Goal: Transaction & Acquisition: Purchase product/service

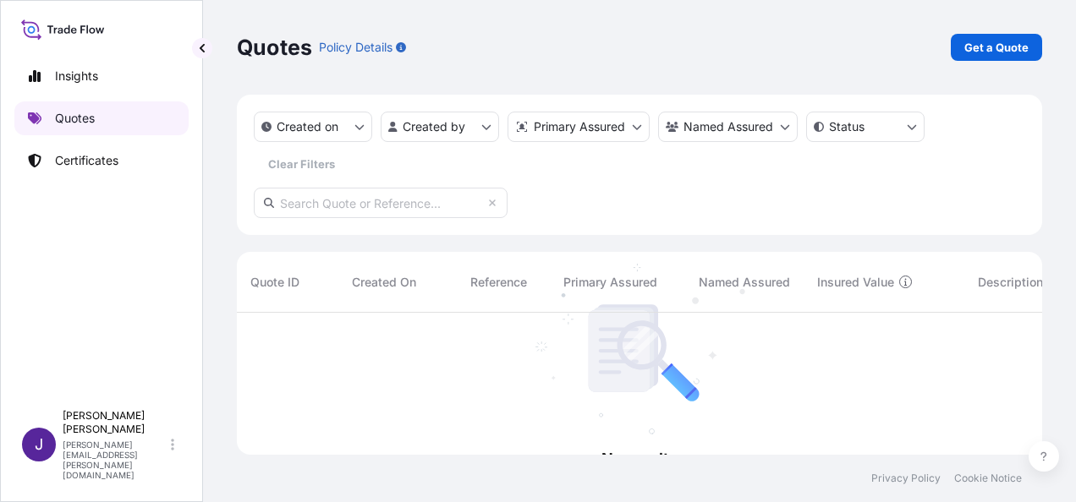
scroll to position [189, 792]
click at [91, 123] on p "Quotes" at bounding box center [75, 118] width 40 height 17
click at [1009, 52] on p "Get a Quote" at bounding box center [996, 47] width 64 height 17
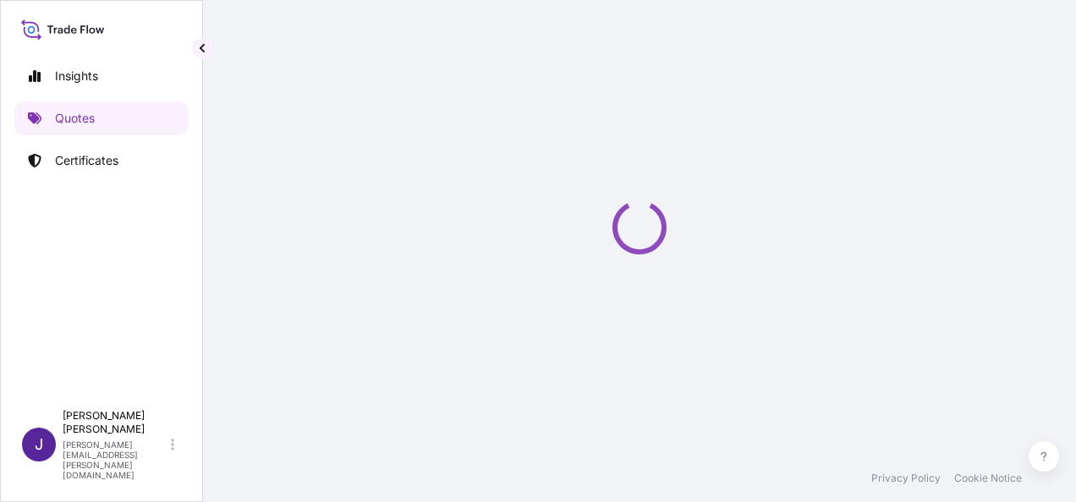
select select "Sea"
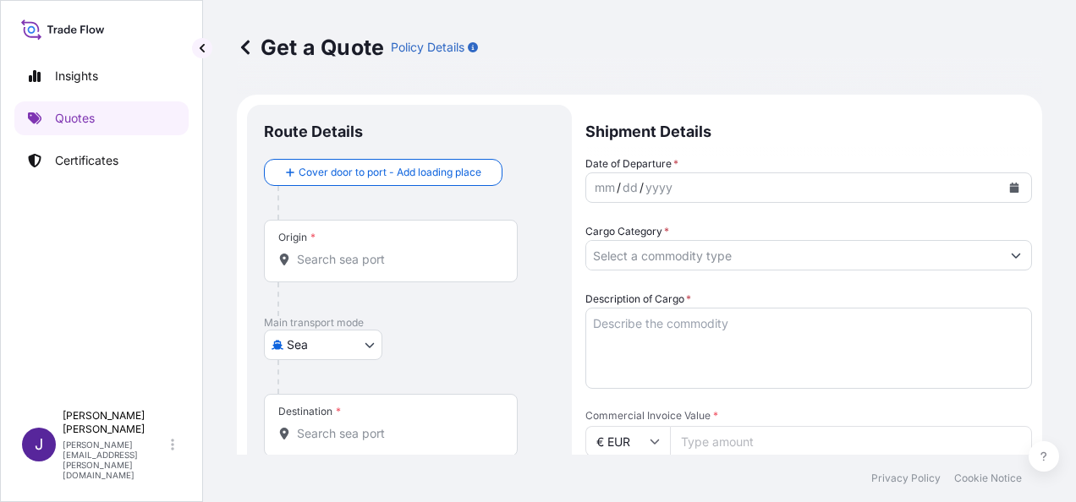
scroll to position [27, 0]
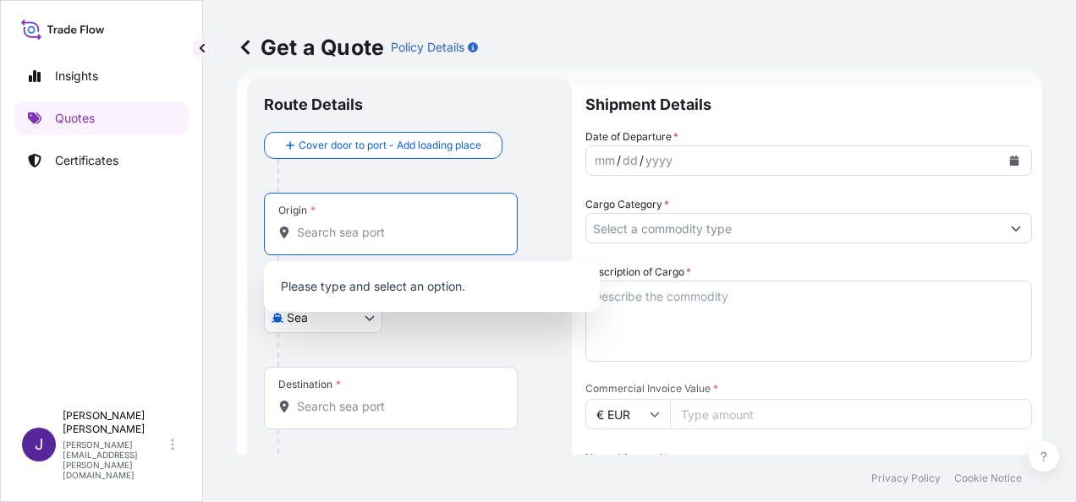
click at [354, 239] on input "Origin *" at bounding box center [397, 232] width 200 height 17
click at [354, 262] on div "Please type and select an option." at bounding box center [432, 286] width 336 height 51
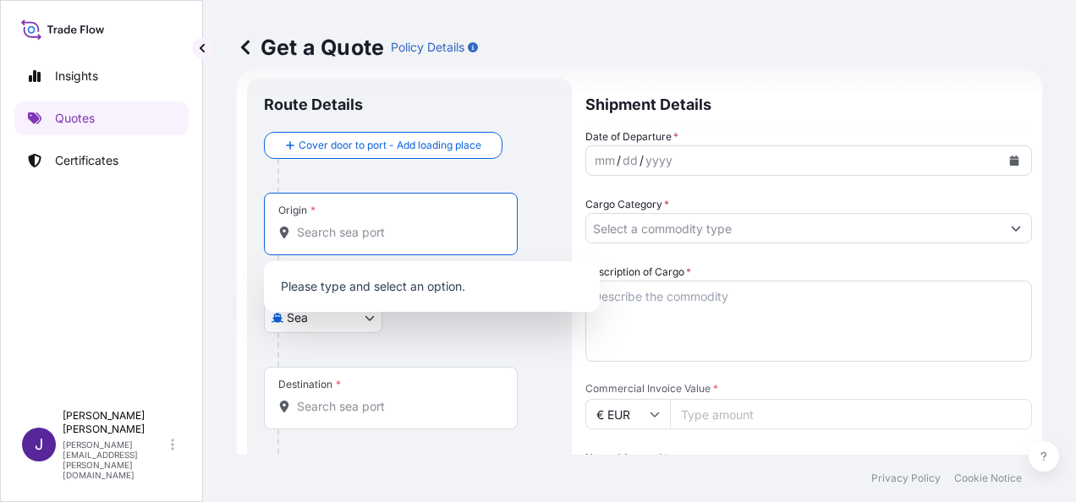
click at [354, 262] on div "Please type and select an option." at bounding box center [432, 286] width 336 height 51
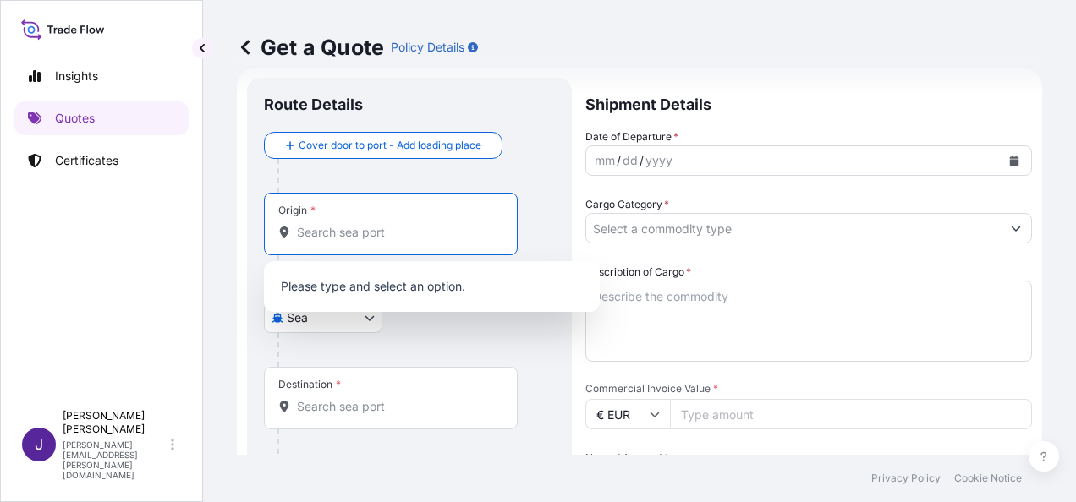
click at [354, 262] on div "Please type and select an option." at bounding box center [432, 286] width 336 height 51
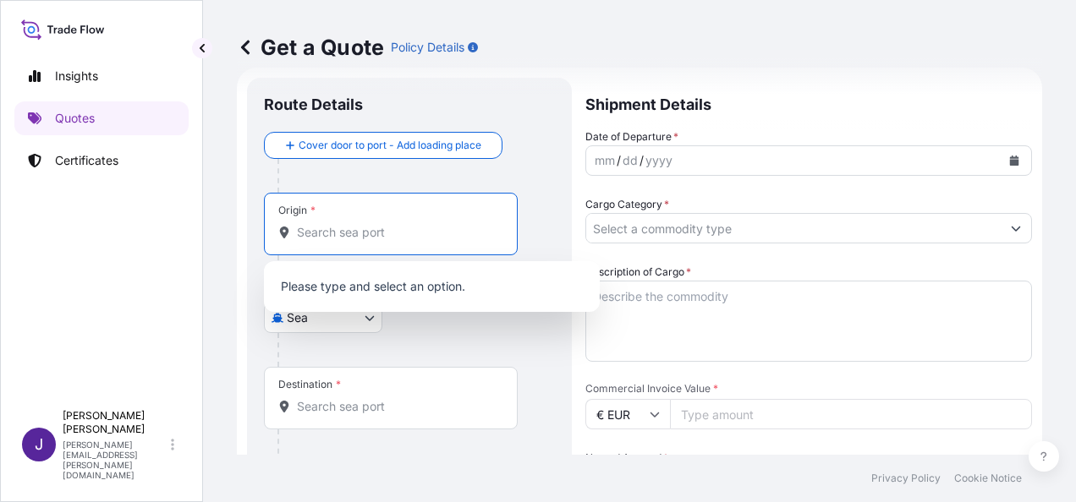
click at [354, 262] on div "Please type and select an option." at bounding box center [432, 286] width 336 height 51
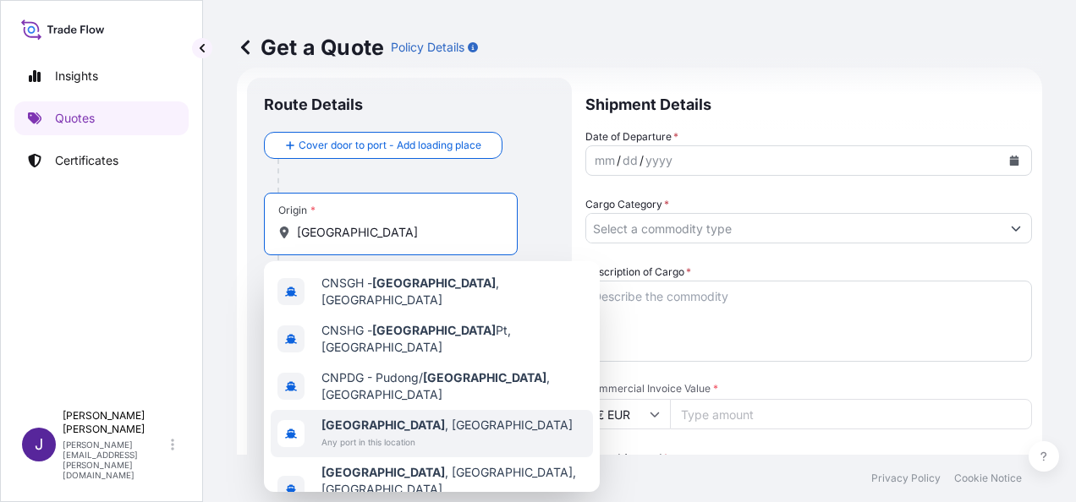
click at [359, 418] on b "[GEOGRAPHIC_DATA]" at bounding box center [383, 425] width 124 height 14
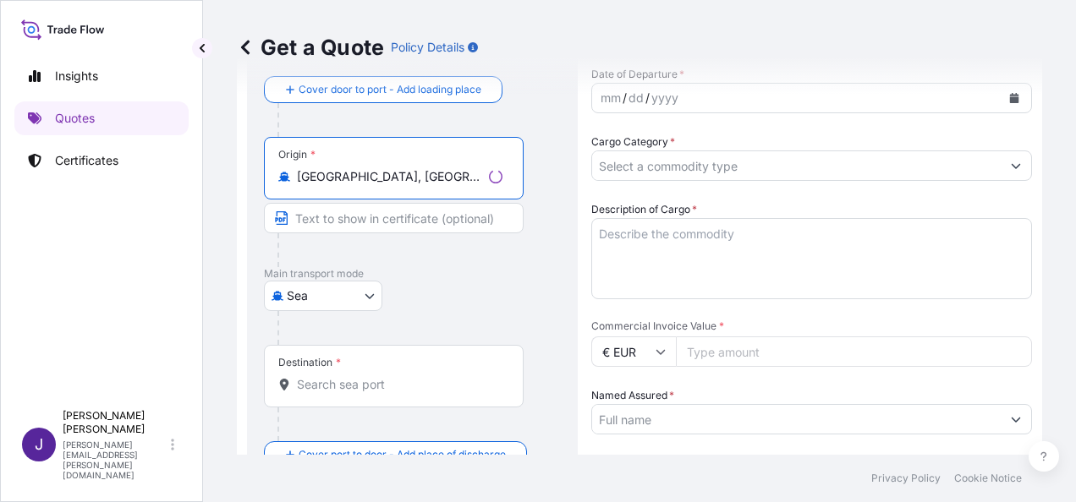
scroll to position [112, 0]
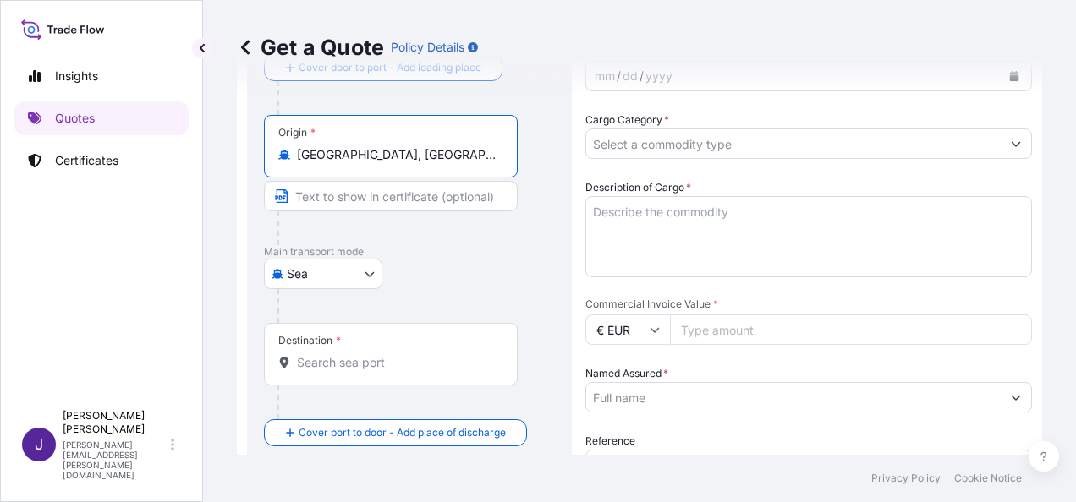
type input "[GEOGRAPHIC_DATA], [GEOGRAPHIC_DATA]"
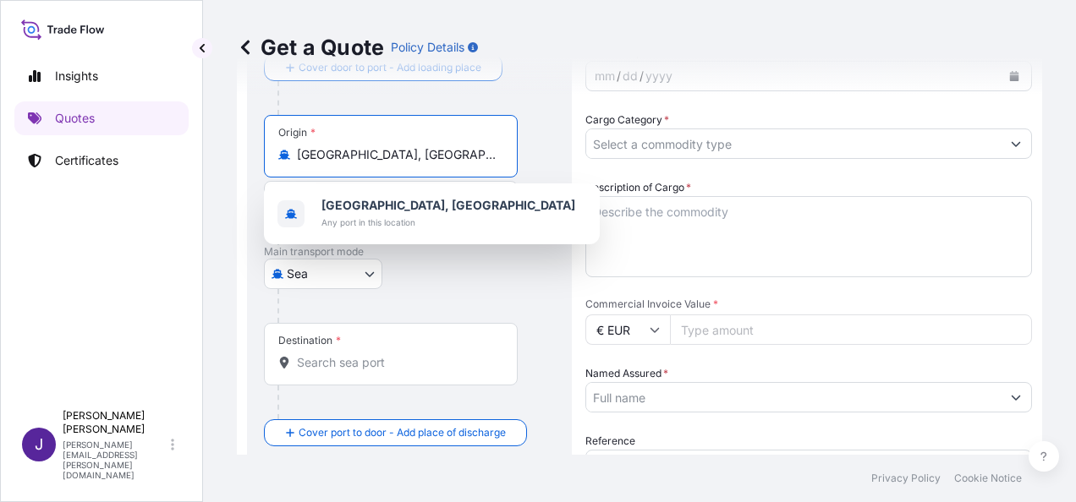
click at [346, 365] on input "Destination *" at bounding box center [397, 362] width 200 height 17
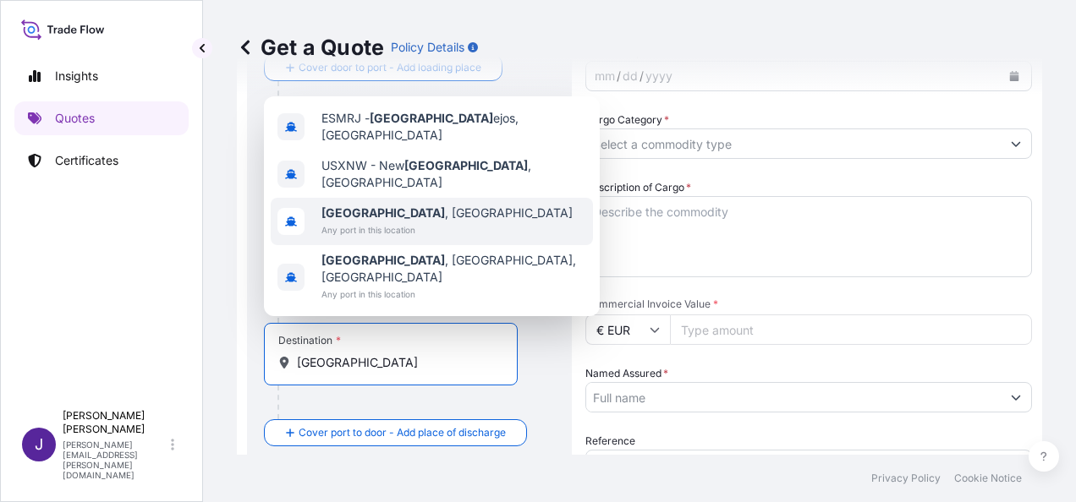
click at [373, 222] on span "[GEOGRAPHIC_DATA] , [GEOGRAPHIC_DATA]" at bounding box center [446, 213] width 251 height 17
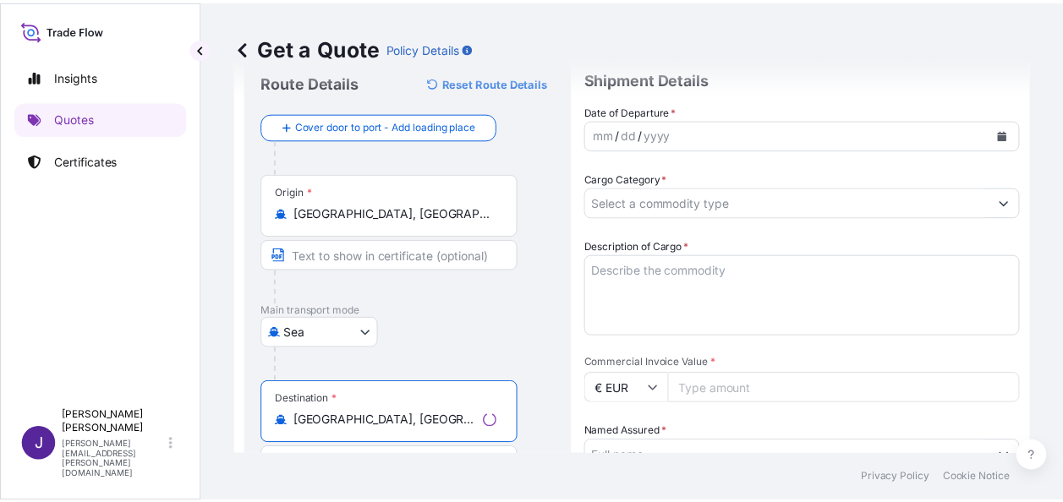
scroll to position [0, 0]
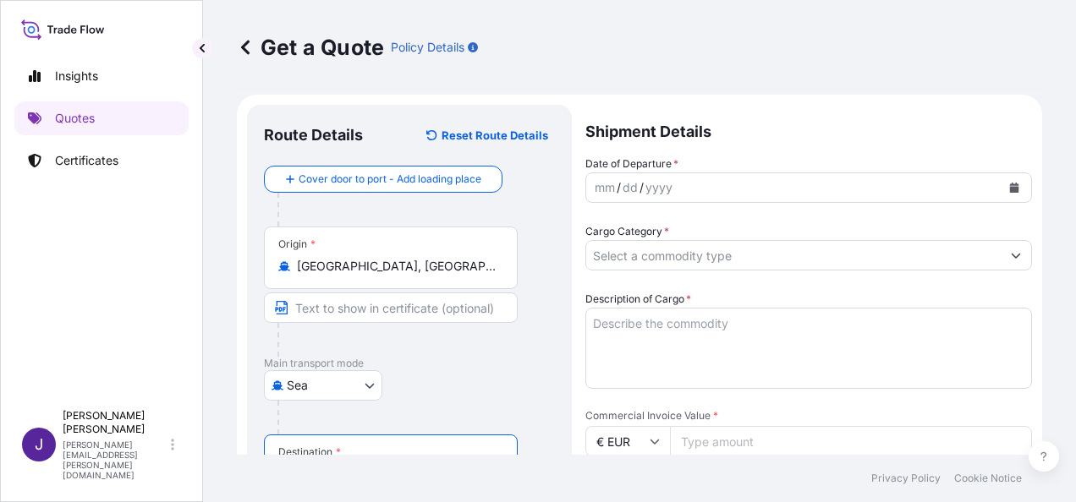
type input "[GEOGRAPHIC_DATA], [GEOGRAPHIC_DATA]"
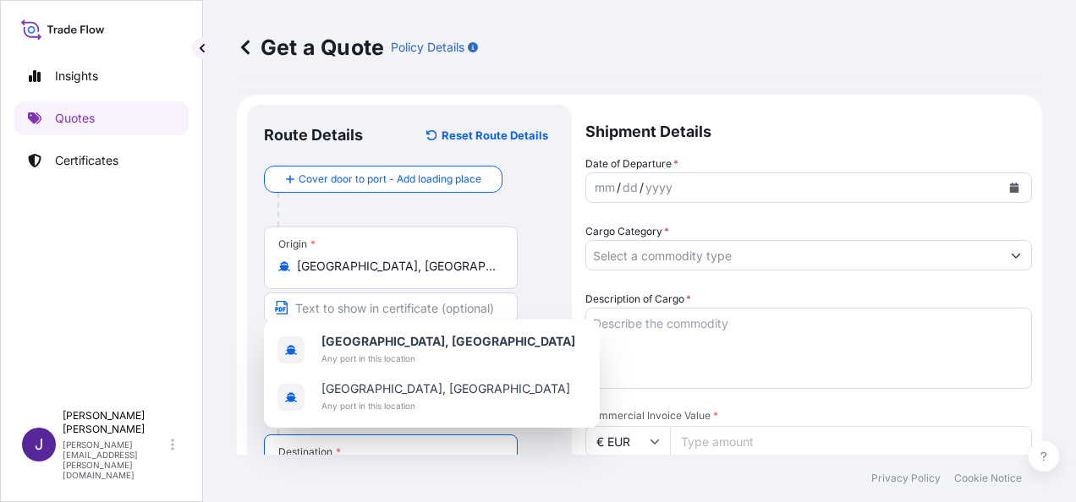
click at [1010, 184] on icon "Calendar" at bounding box center [1014, 188] width 9 height 10
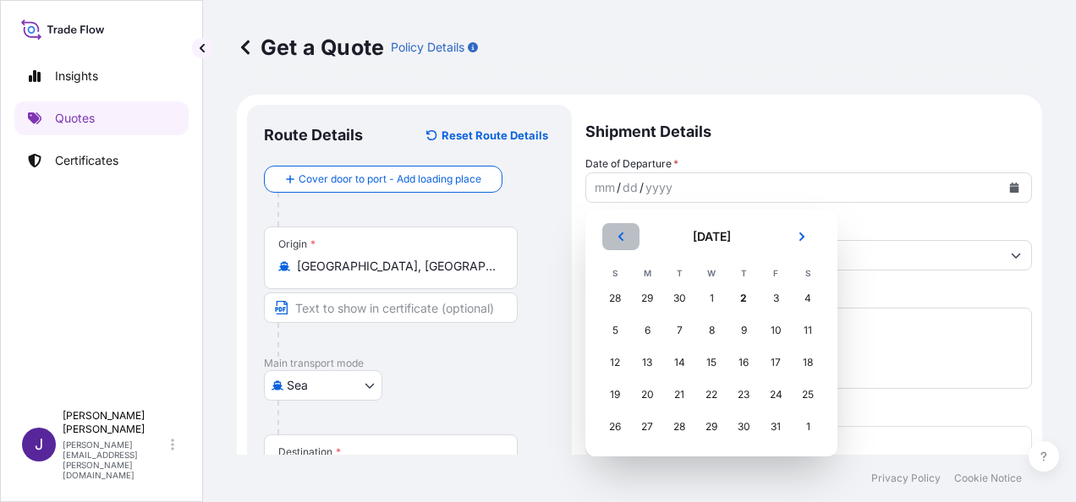
click at [612, 239] on button "Previous" at bounding box center [620, 236] width 37 height 27
click at [771, 362] on div "19" at bounding box center [775, 363] width 30 height 30
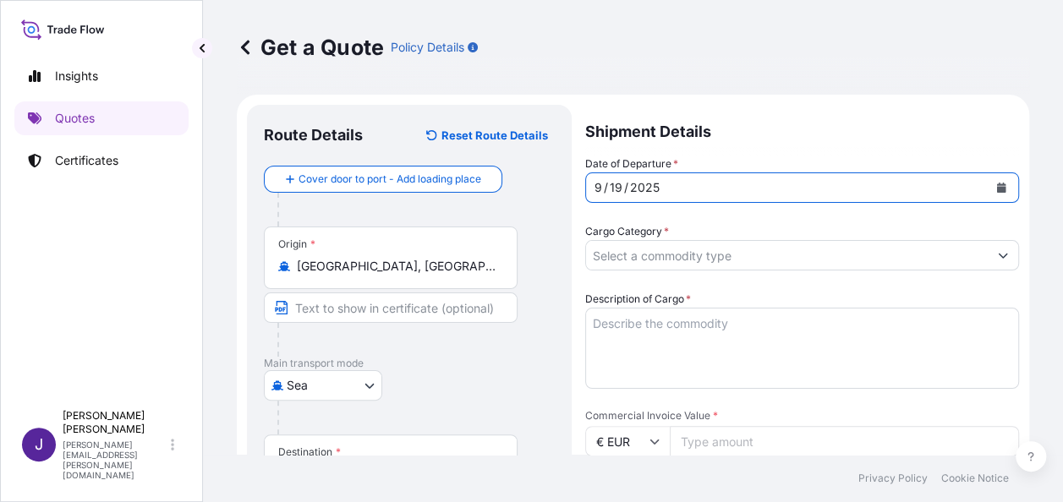
click at [709, 249] on input "Cargo Category *" at bounding box center [787, 255] width 402 height 30
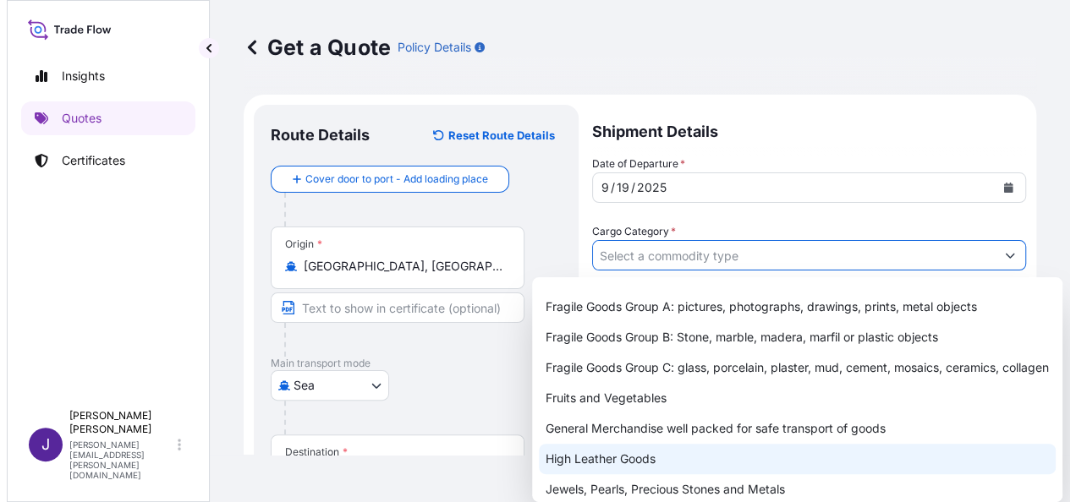
scroll to position [85, 0]
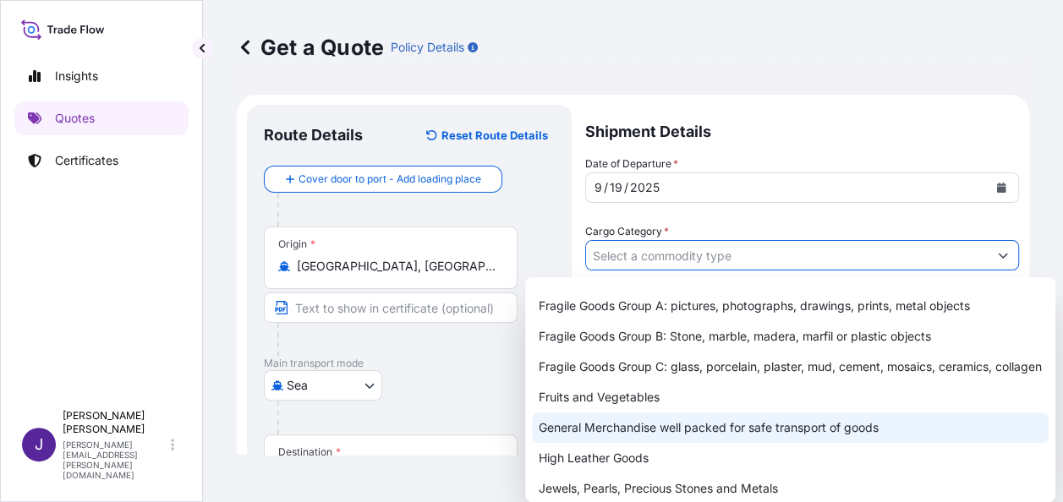
click at [605, 443] on div "General Merchandise well packed for safe transport of goods" at bounding box center [790, 428] width 517 height 30
type input "General Merchandise well packed for safe transport of goods"
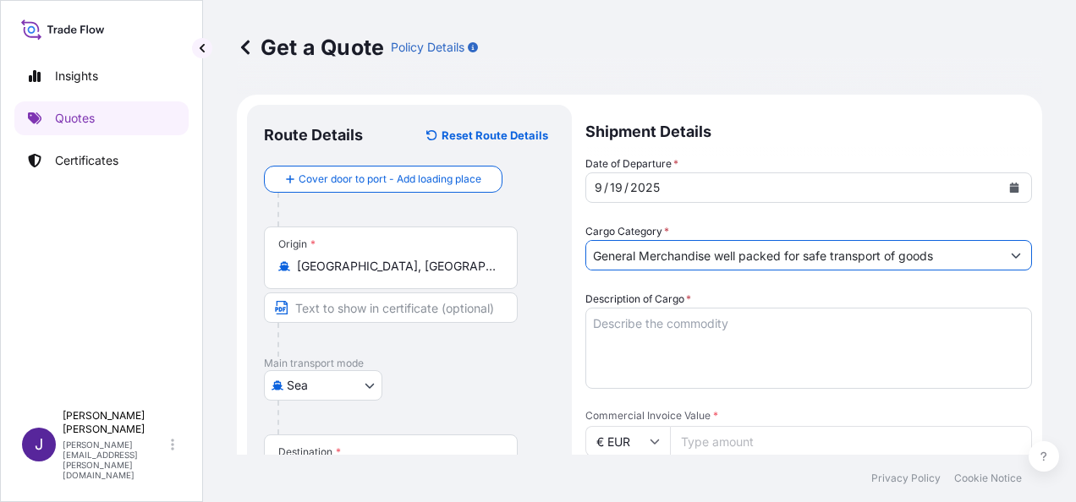
click at [651, 327] on textarea "Description of Cargo *" at bounding box center [808, 348] width 447 height 81
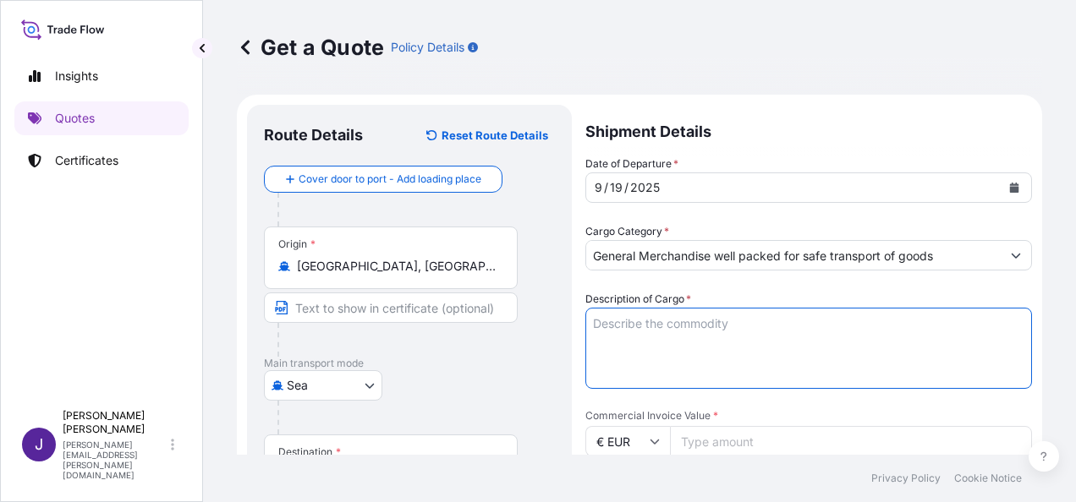
click at [612, 321] on textarea "Description of Cargo *" at bounding box center [808, 348] width 447 height 81
paste textarea "baby bathtub with panda cushion"
type textarea "baby bathtub with panda cushion"
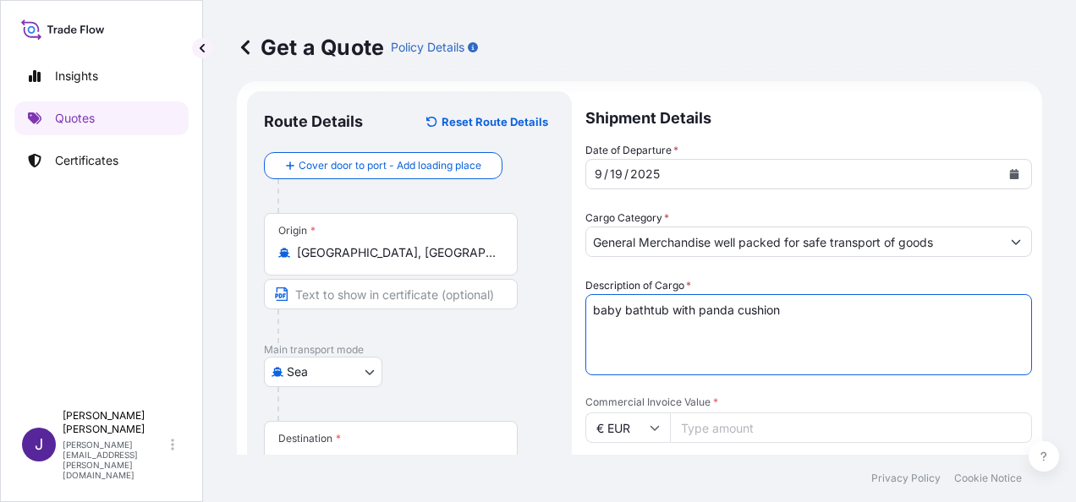
scroll to position [0, 0]
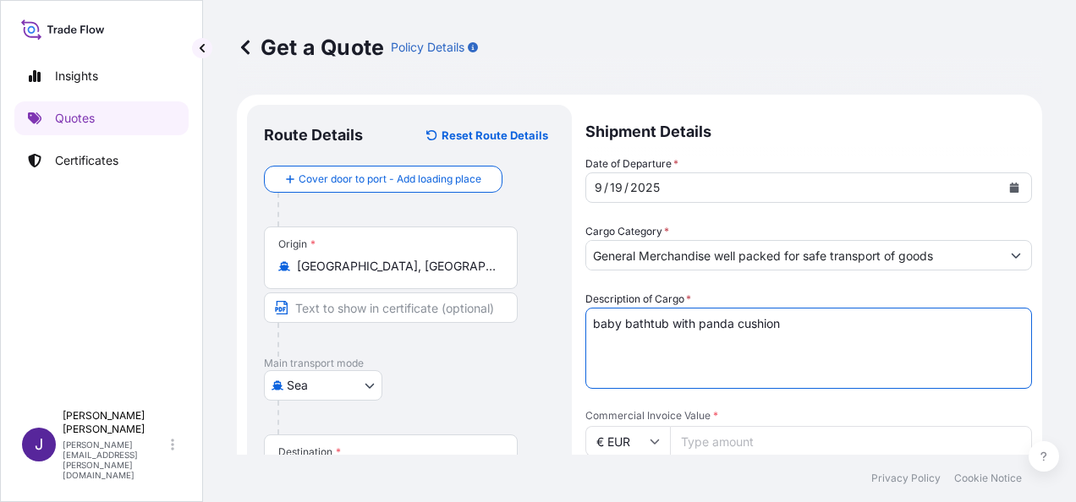
click at [699, 432] on input "Commercial Invoice Value *" at bounding box center [851, 441] width 362 height 30
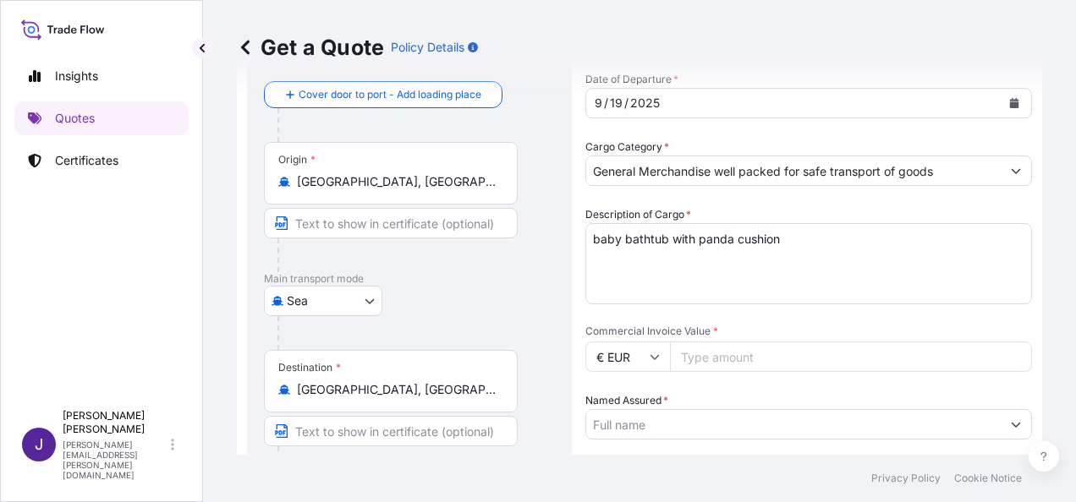
scroll to position [254, 0]
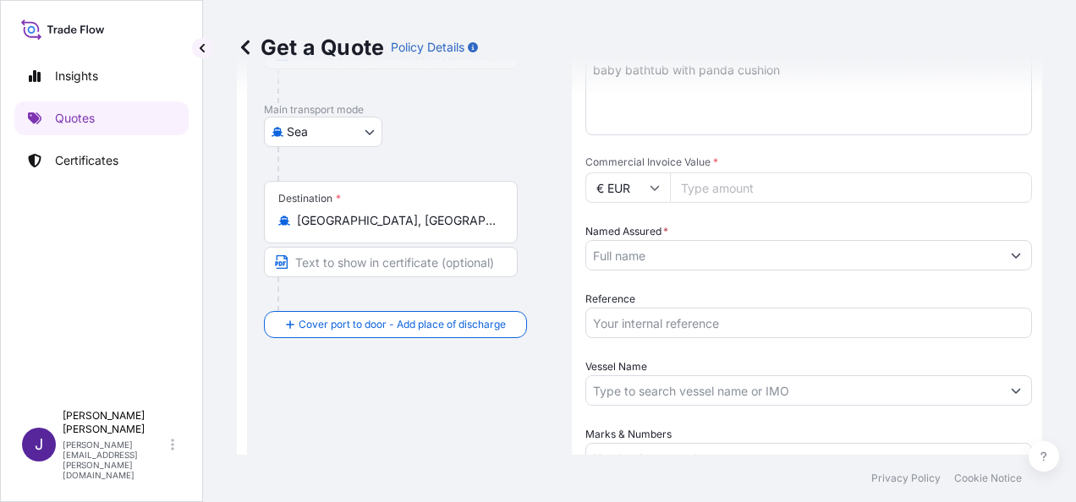
click at [626, 321] on input "Reference" at bounding box center [808, 323] width 447 height 30
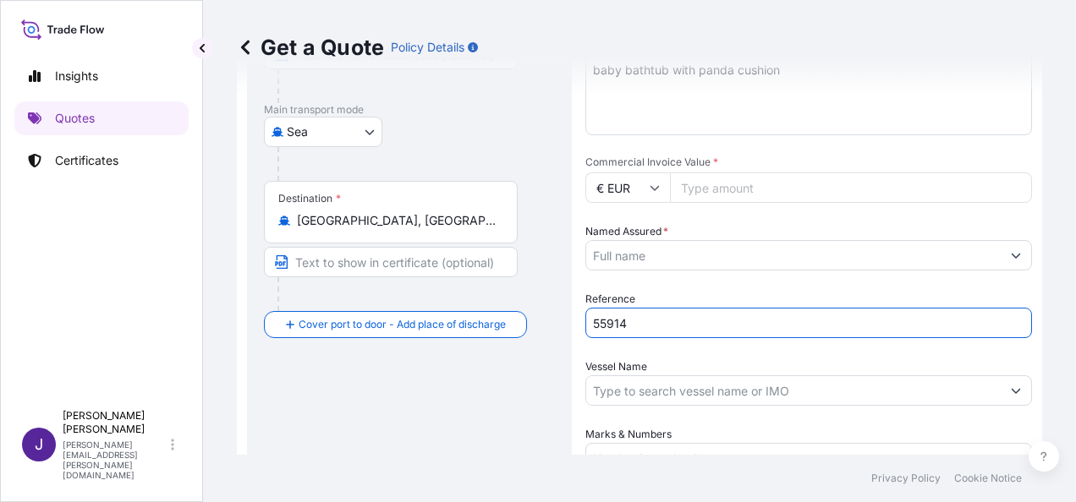
type input "55914"
click at [690, 189] on input "Commercial Invoice Value *" at bounding box center [851, 188] width 362 height 30
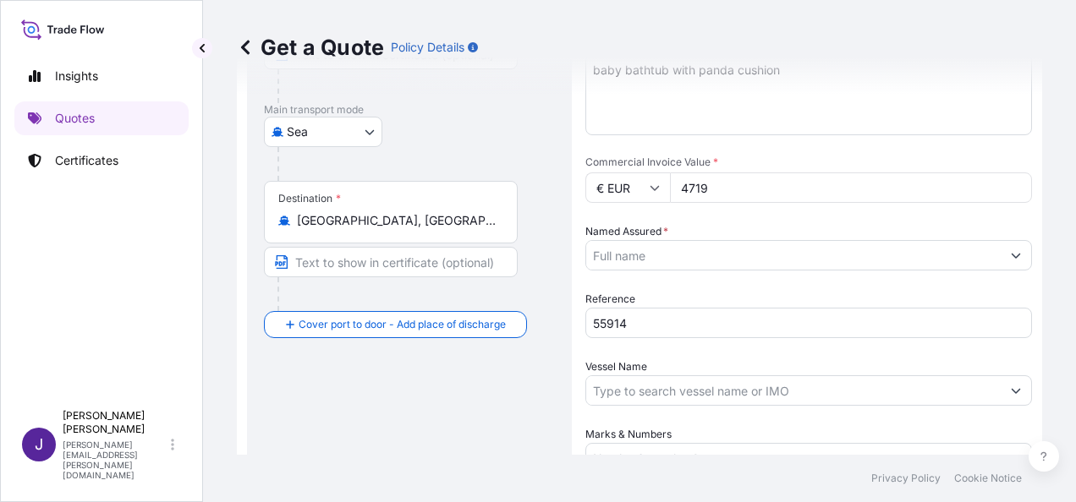
type input "4719"
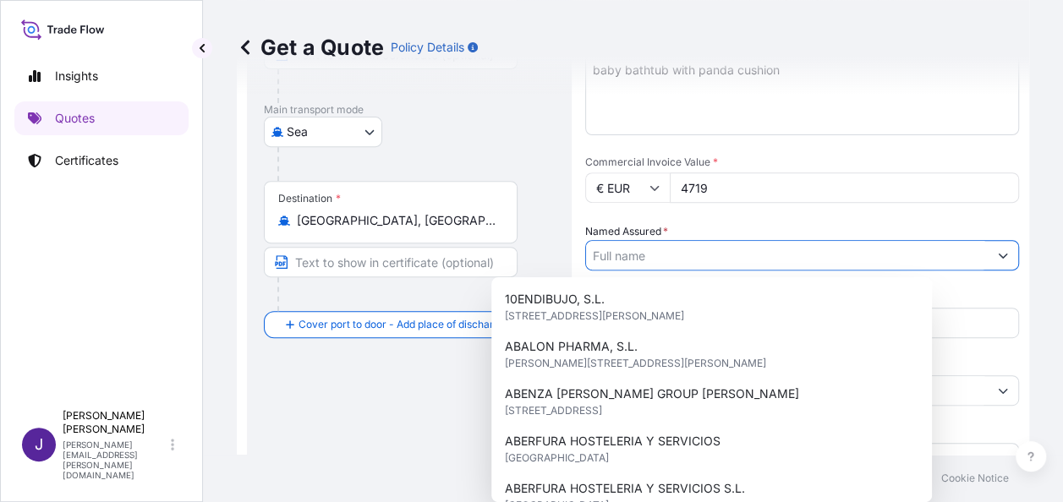
click at [658, 254] on input "Named Assured *" at bounding box center [787, 255] width 402 height 30
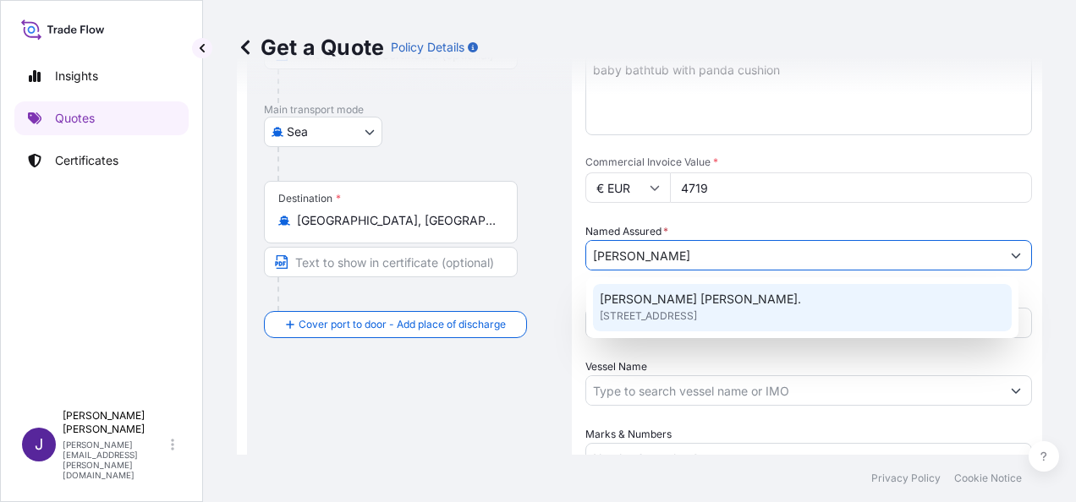
click at [689, 304] on span "[PERSON_NAME] [PERSON_NAME]." at bounding box center [700, 299] width 201 height 17
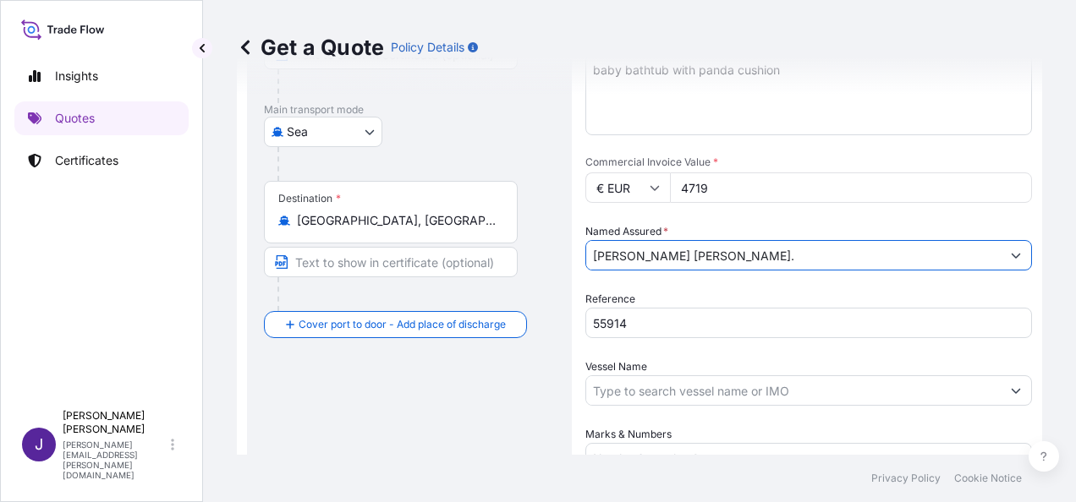
type input "[PERSON_NAME] [PERSON_NAME]."
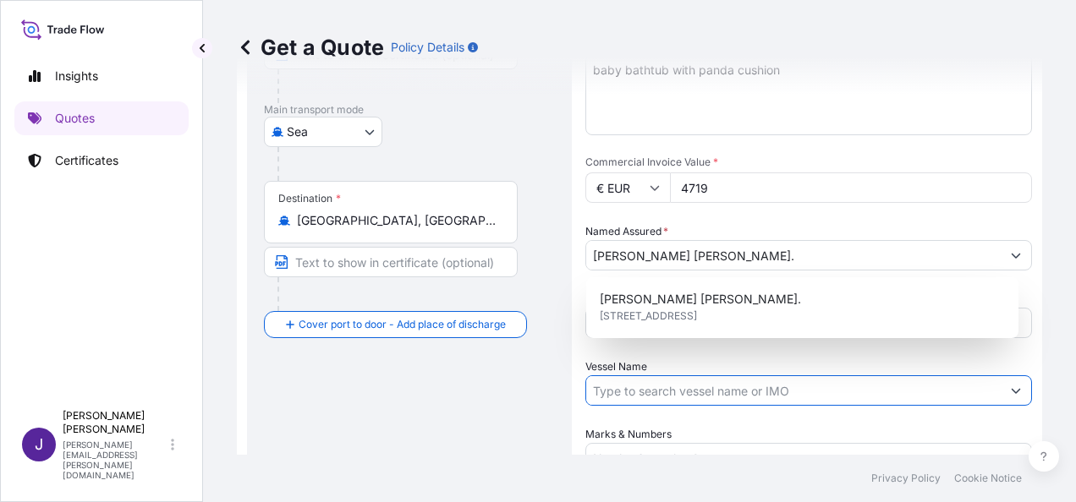
click at [708, 385] on input "Vessel Name" at bounding box center [793, 391] width 414 height 30
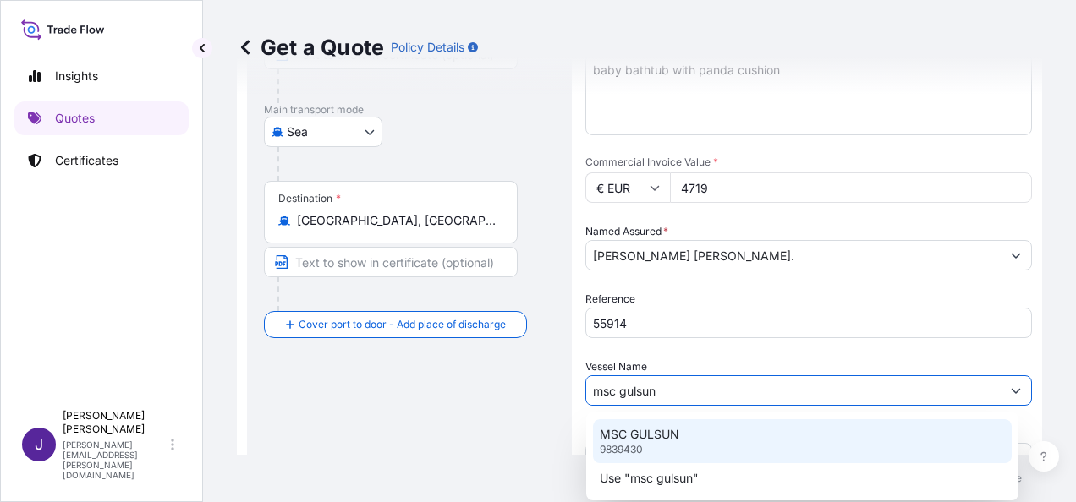
click at [703, 442] on div "MSC GULSUN 9839430" at bounding box center [802, 442] width 419 height 44
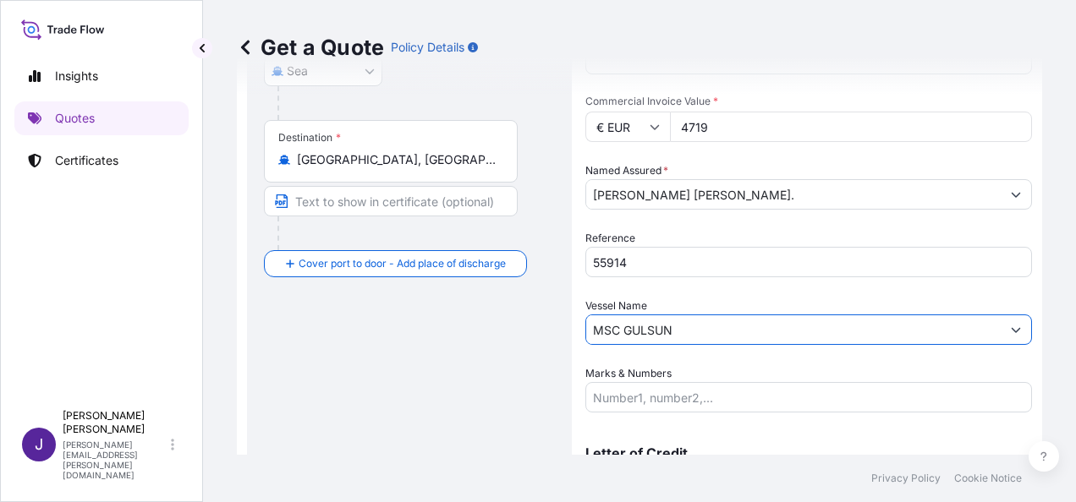
scroll to position [408, 0]
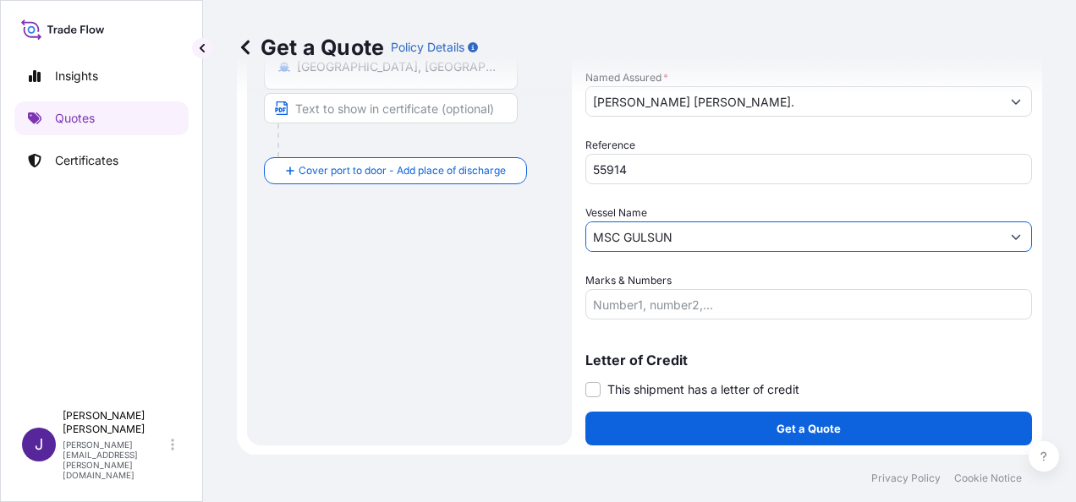
type input "MSC GULSUN"
click at [586, 387] on span at bounding box center [592, 389] width 15 height 15
click at [585, 381] on input "This shipment has a letter of credit" at bounding box center [585, 381] width 0 height 0
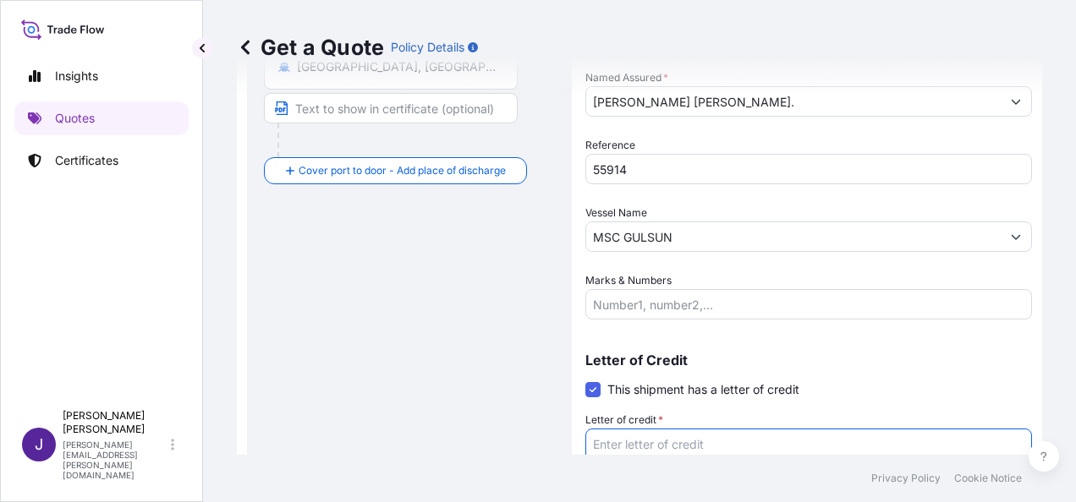
click at [660, 443] on textarea "Letter of credit *" at bounding box center [808, 469] width 447 height 81
paste textarea "[PERSON_NAME] [PERSON_NAME] [STREET_ADDRESS]"
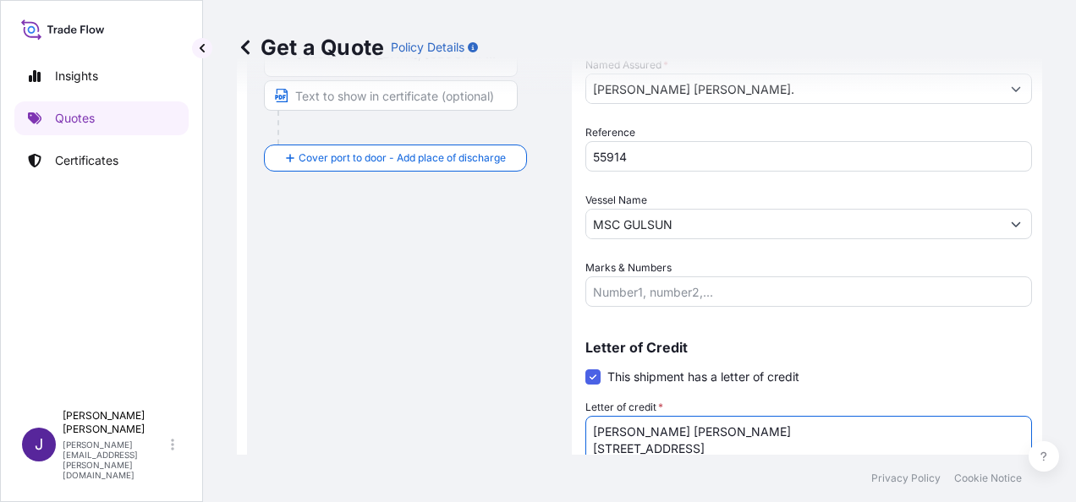
type textarea "[PERSON_NAME] [PERSON_NAME] [STREET_ADDRESS]"
click at [386, 340] on div "Route Details Reset Route Details Cover door to port - Add loading place Place …" at bounding box center [409, 122] width 291 height 843
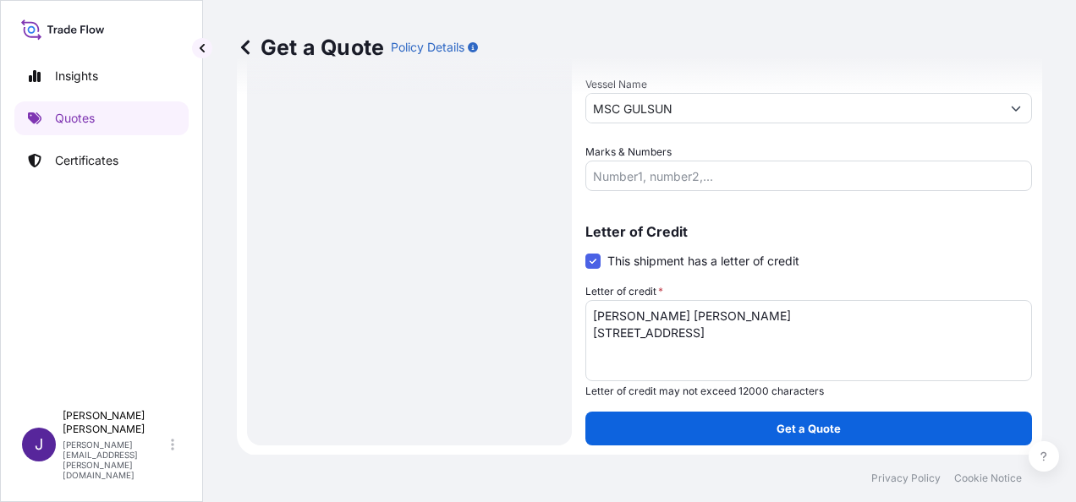
scroll to position [536, 0]
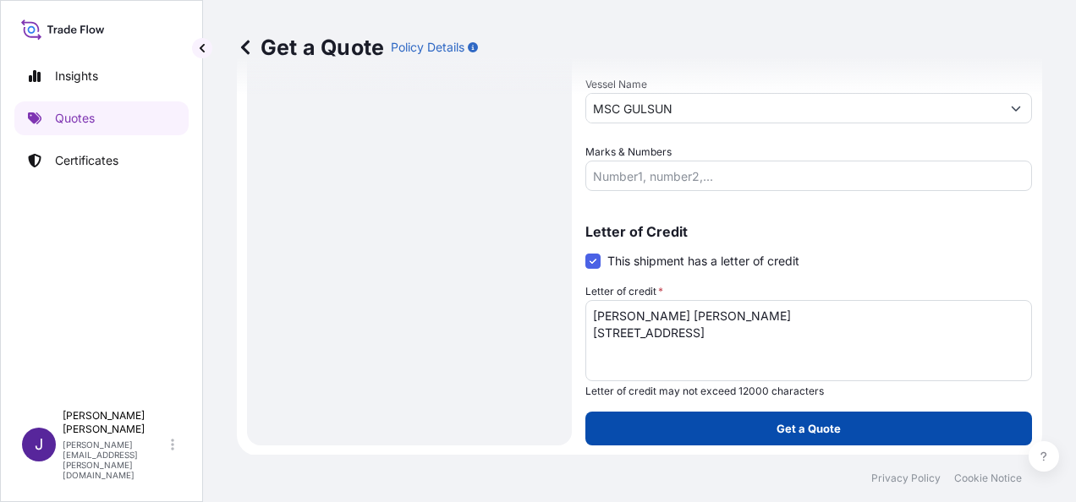
click at [806, 436] on button "Get a Quote" at bounding box center [808, 429] width 447 height 34
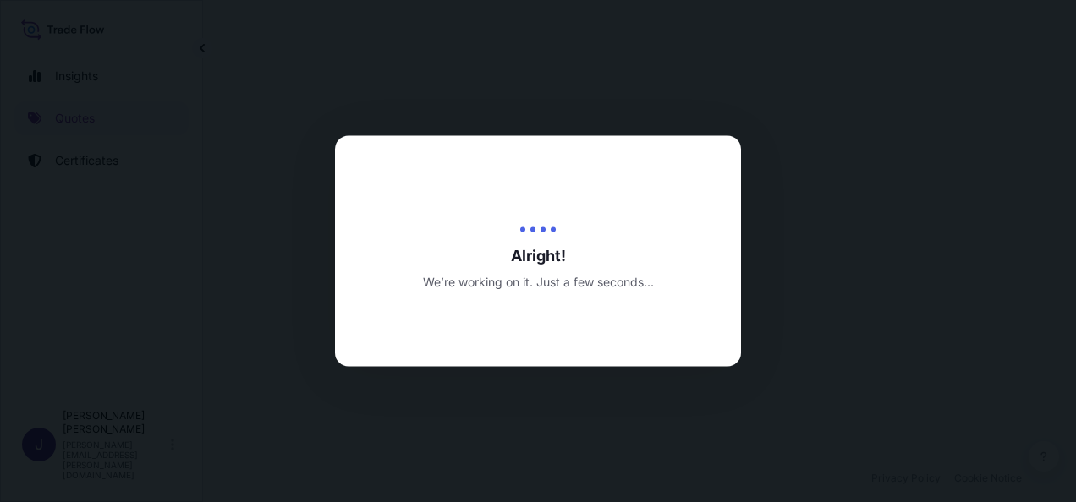
select select "Sea"
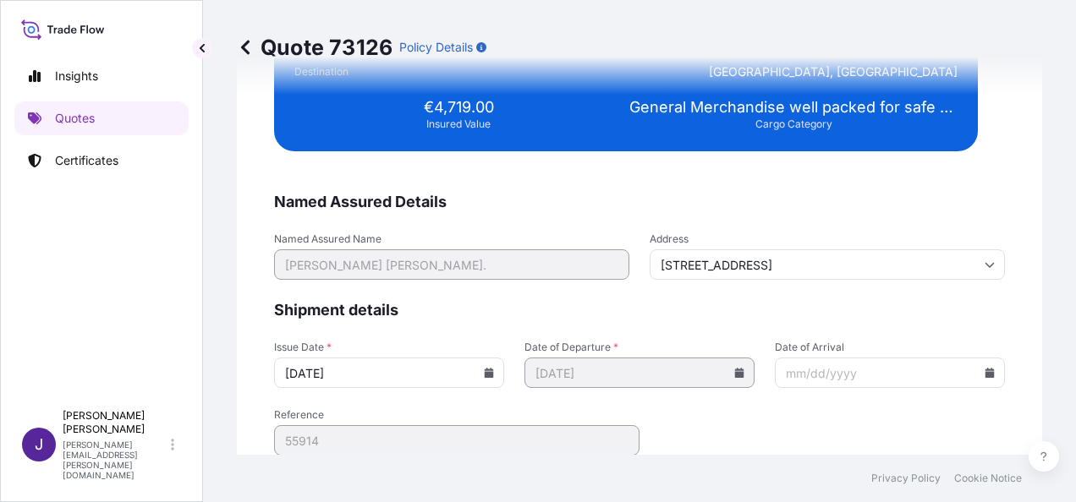
scroll to position [3454, 0]
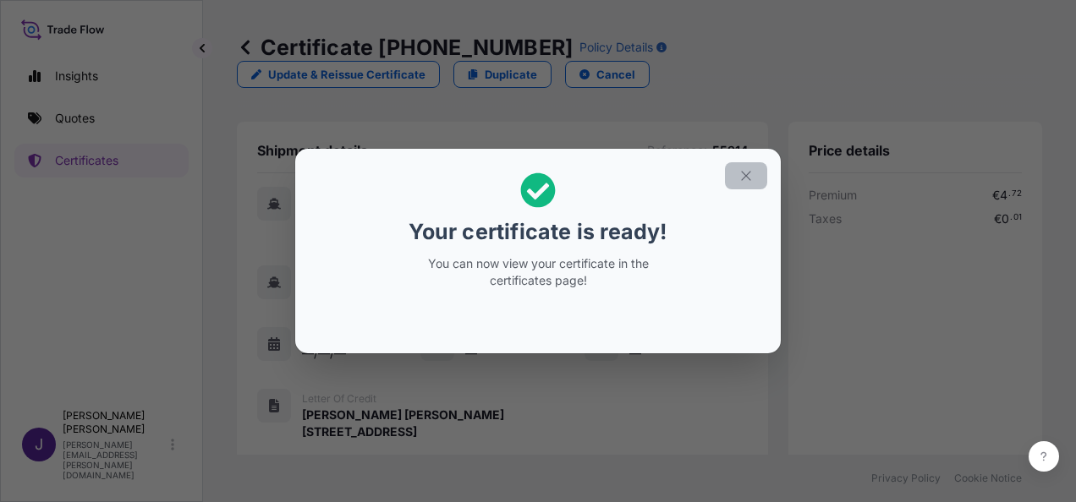
click at [748, 173] on icon "button" at bounding box center [745, 175] width 15 height 15
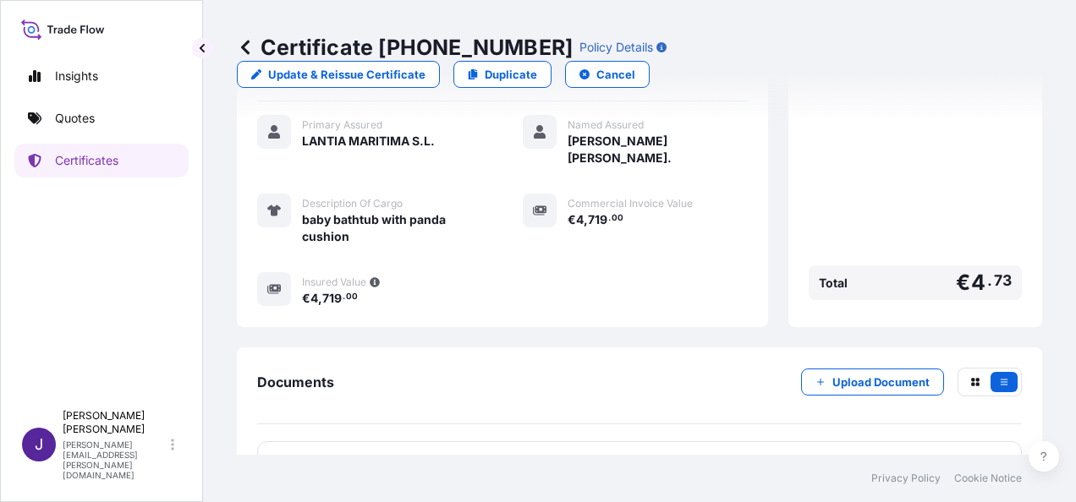
scroll to position [435, 0]
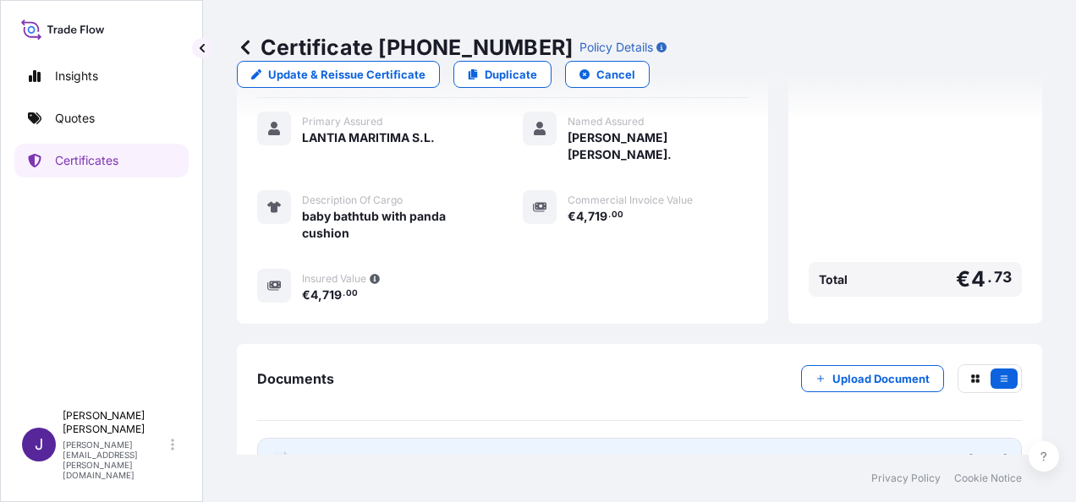
click at [644, 438] on link "PDF Certificate [DATE]" at bounding box center [639, 460] width 765 height 44
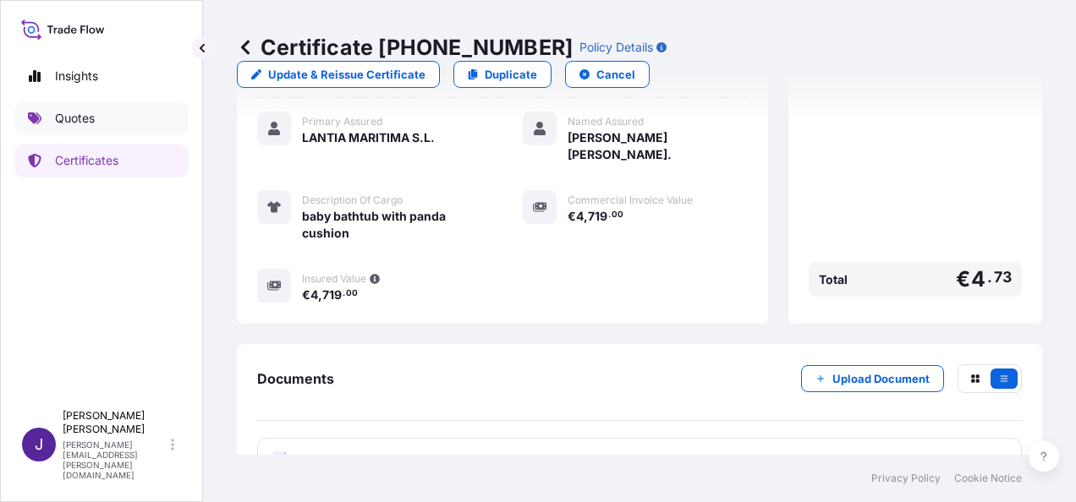
click at [103, 113] on link "Quotes" at bounding box center [101, 119] width 174 height 34
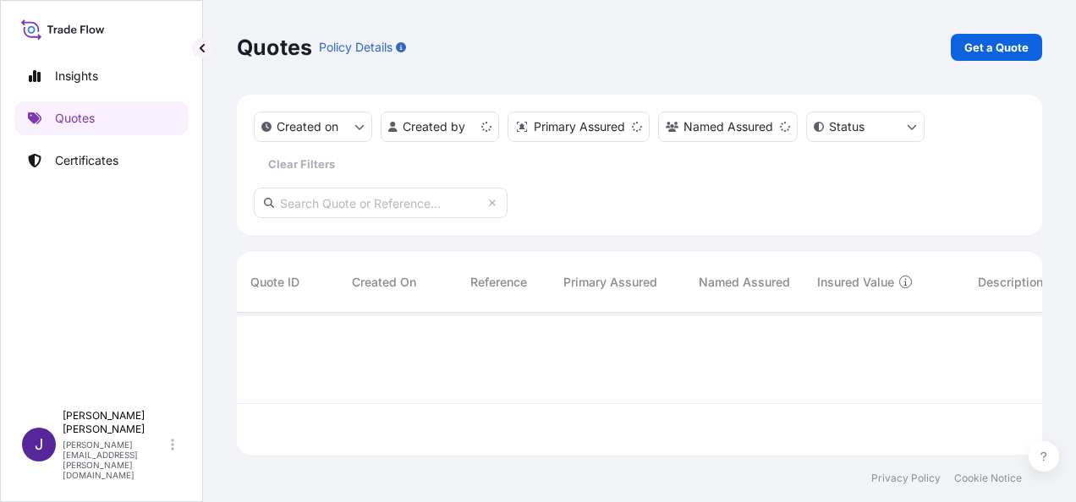
scroll to position [139, 792]
click at [999, 52] on p "Get a Quote" at bounding box center [996, 47] width 64 height 17
select select "Sea"
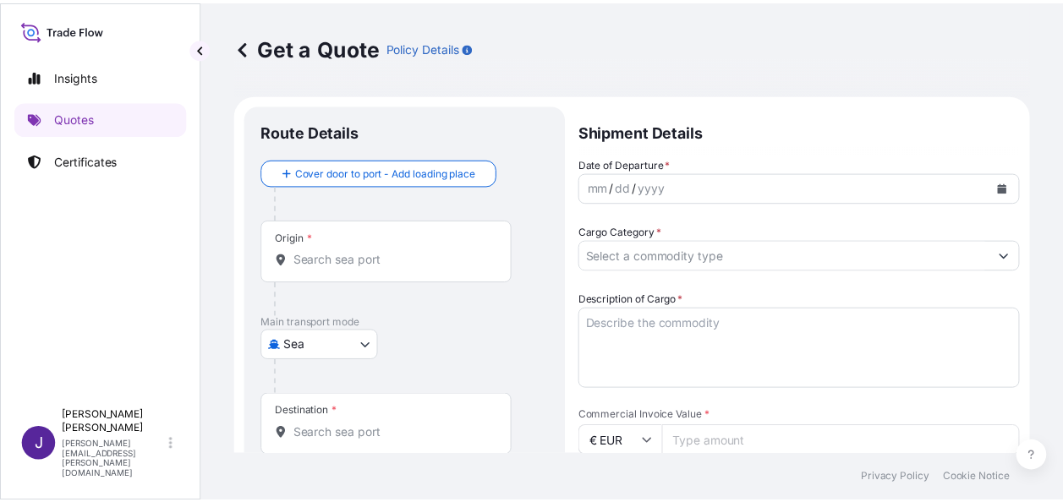
scroll to position [27, 0]
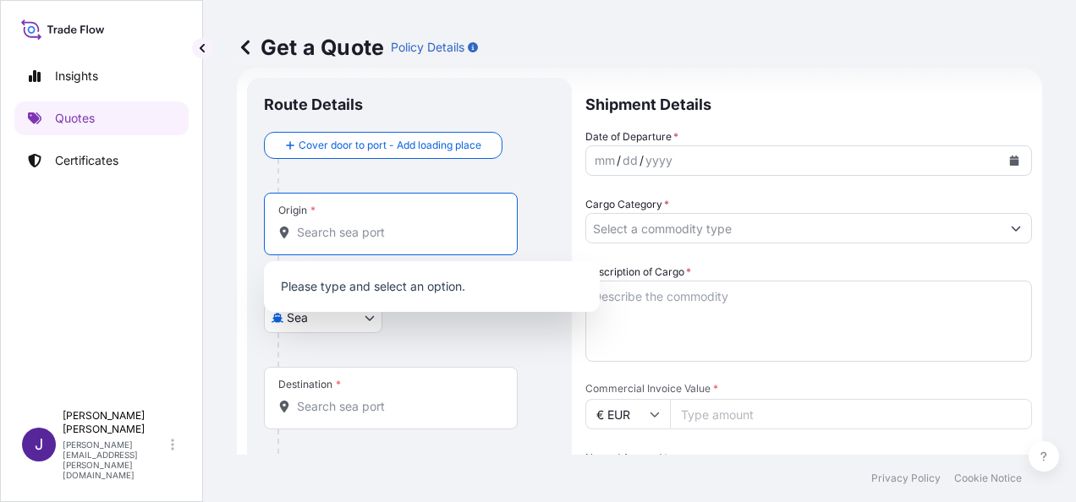
click at [455, 233] on input "Origin *" at bounding box center [397, 232] width 200 height 17
click at [409, 234] on input "Origin * Please select an origin" at bounding box center [397, 232] width 200 height 17
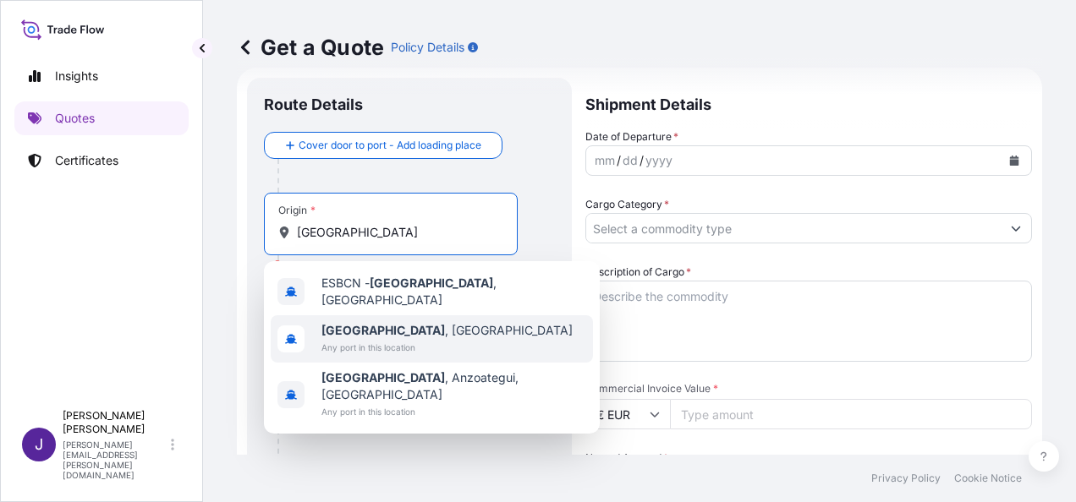
click at [384, 322] on span "[GEOGRAPHIC_DATA] , [GEOGRAPHIC_DATA]" at bounding box center [446, 330] width 251 height 17
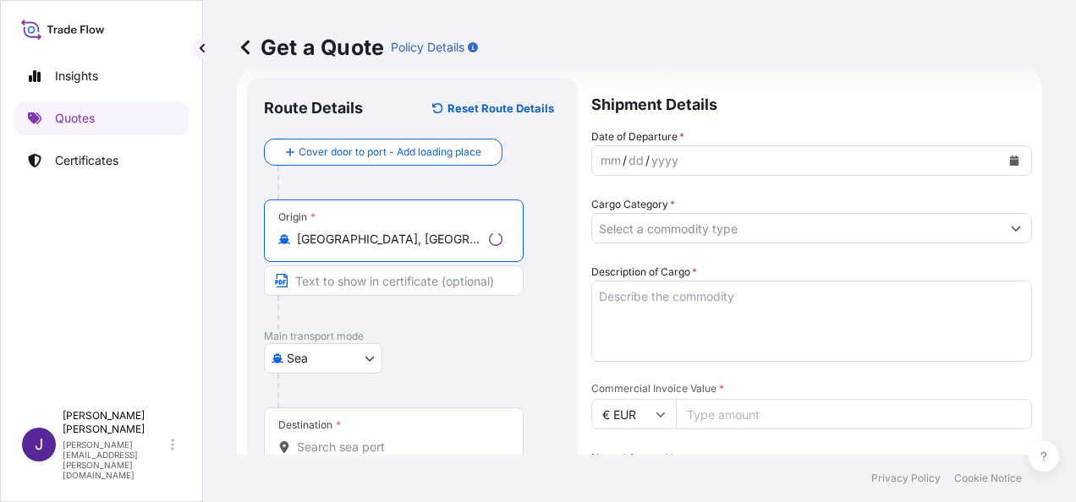
type input "[GEOGRAPHIC_DATA], [GEOGRAPHIC_DATA]"
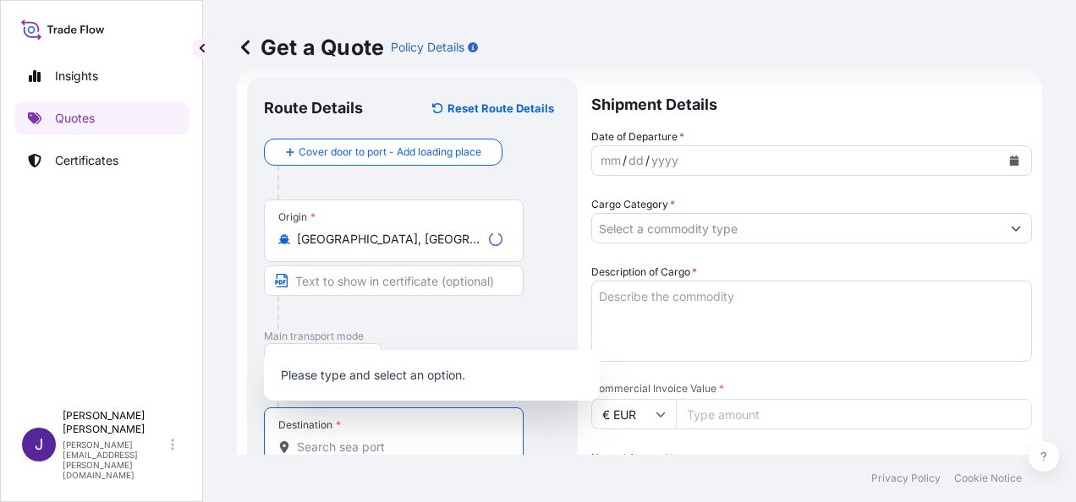
click at [354, 443] on input "Destination *" at bounding box center [400, 447] width 206 height 17
paste input "ASHDOD"
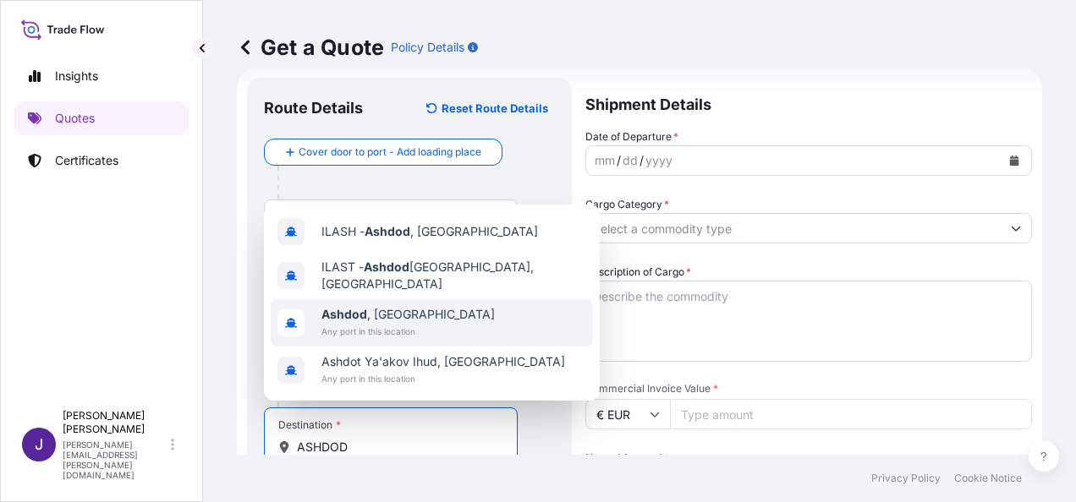
click at [394, 321] on span "[GEOGRAPHIC_DATA] , [GEOGRAPHIC_DATA]" at bounding box center [407, 314] width 173 height 17
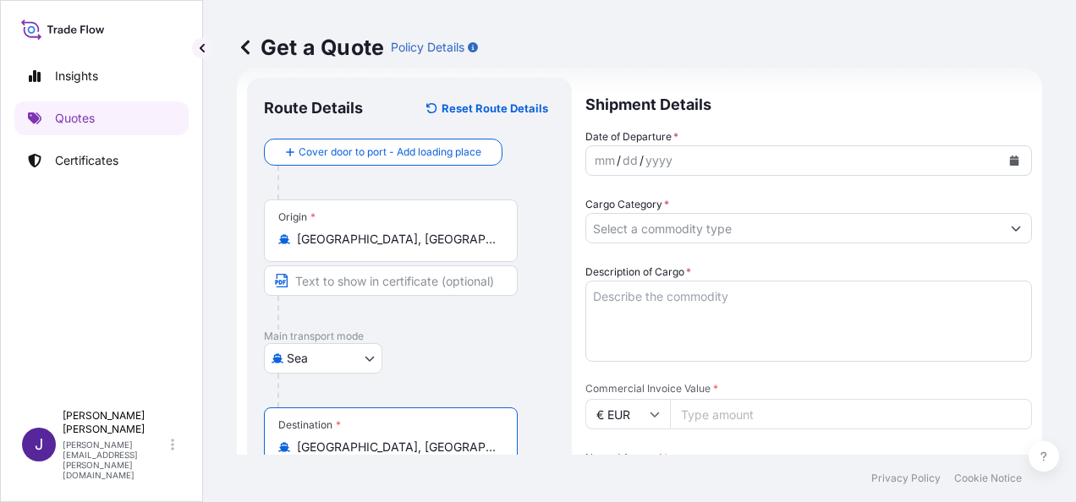
type input "[GEOGRAPHIC_DATA], [GEOGRAPHIC_DATA]"
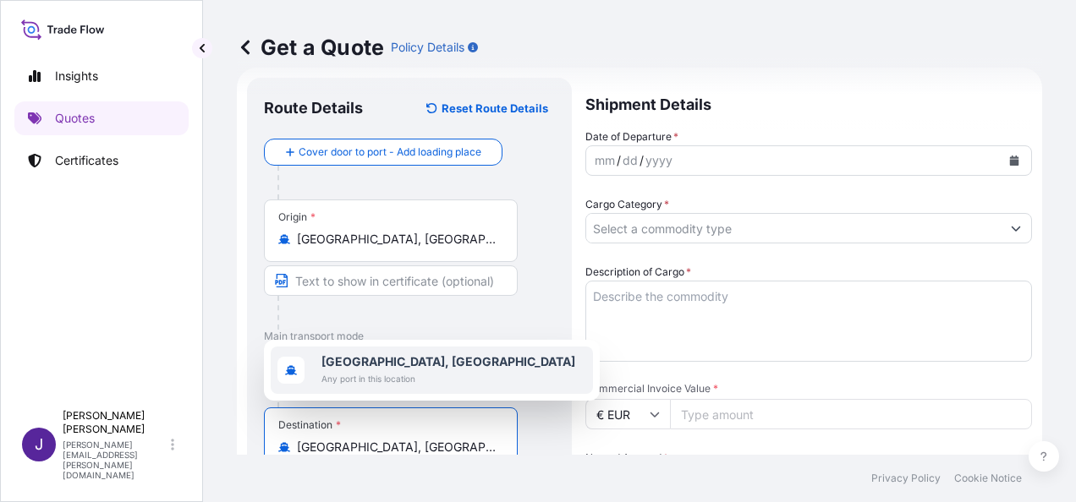
click at [1010, 162] on icon "Calendar" at bounding box center [1014, 161] width 9 height 10
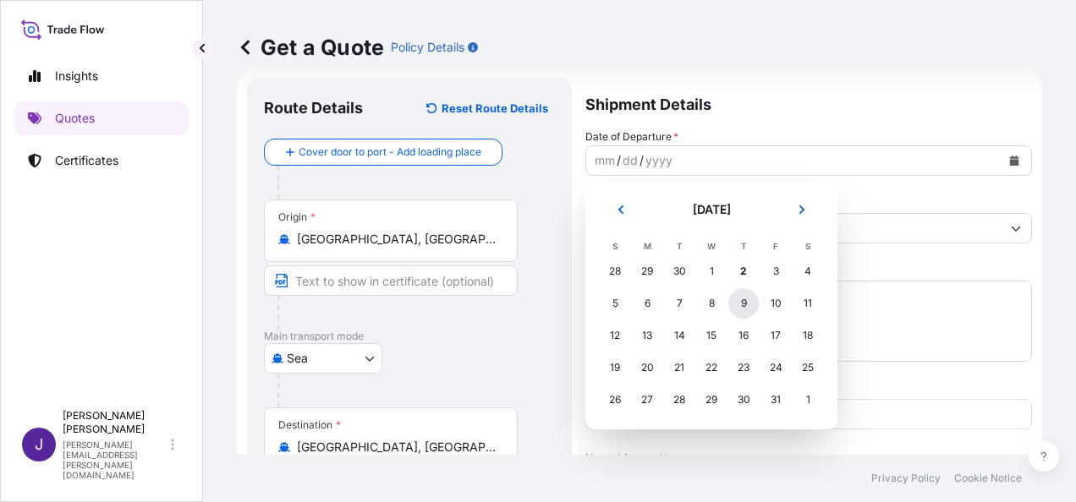
click at [748, 300] on div "9" at bounding box center [743, 303] width 30 height 30
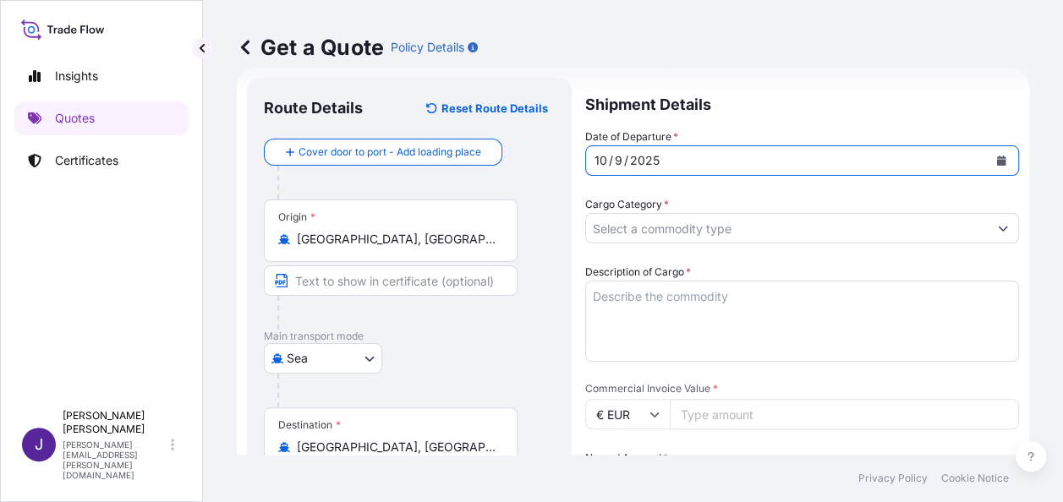
click at [751, 232] on input "Cargo Category *" at bounding box center [787, 228] width 402 height 30
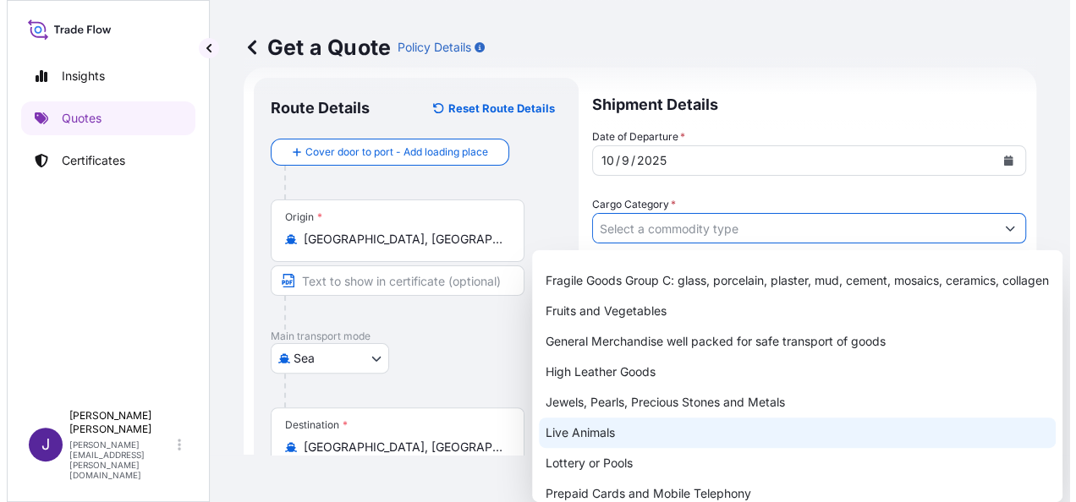
scroll to position [169, 0]
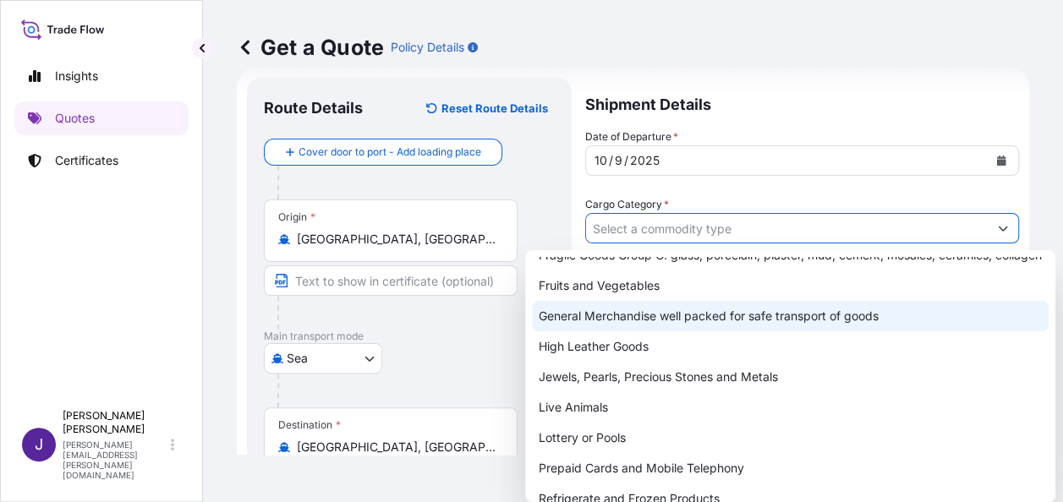
click at [665, 332] on div "General Merchandise well packed for safe transport of goods" at bounding box center [790, 316] width 517 height 30
type input "General Merchandise well packed for safe transport of goods"
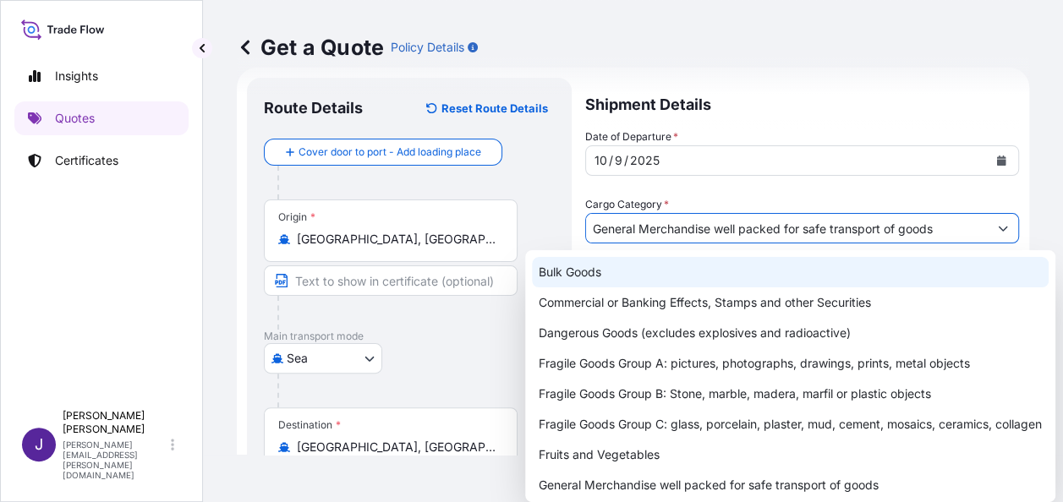
click at [826, 31] on div "Get a Quote Policy Details" at bounding box center [633, 47] width 793 height 95
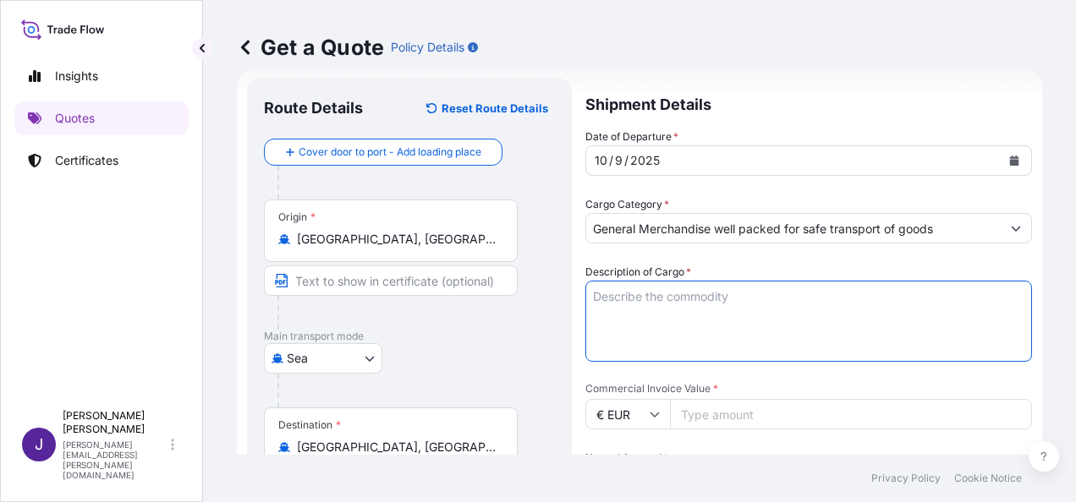
click at [630, 297] on textarea "Description of Cargo *" at bounding box center [808, 321] width 447 height 81
paste textarea "FITTINGS"
type textarea "FITTINGS"
click at [770, 413] on input "Commercial Invoice Value *" at bounding box center [851, 414] width 362 height 30
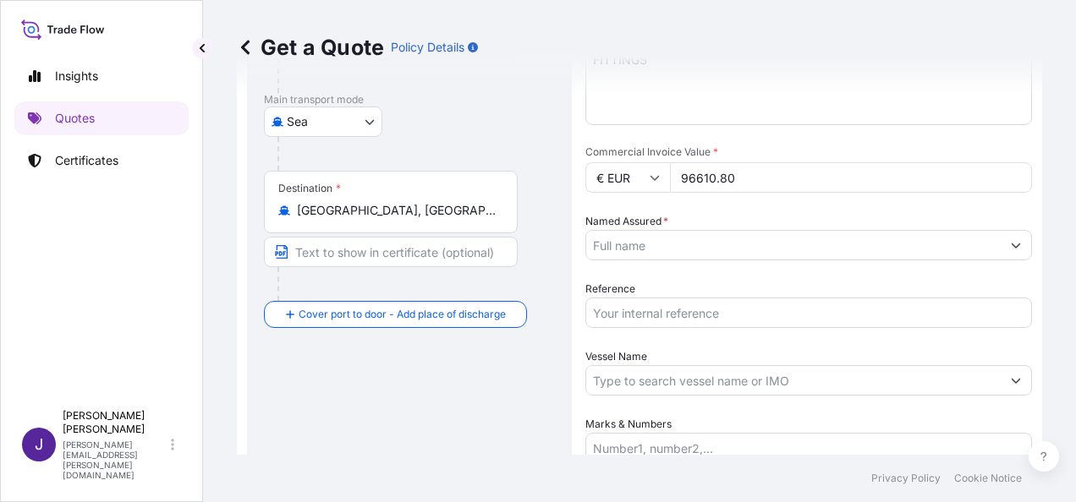
scroll to position [298, 0]
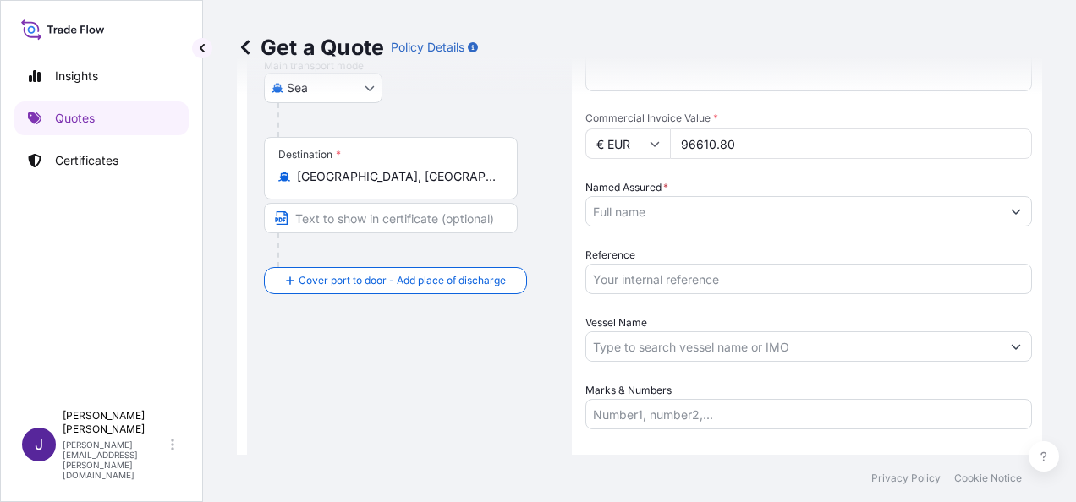
type input "96610.80"
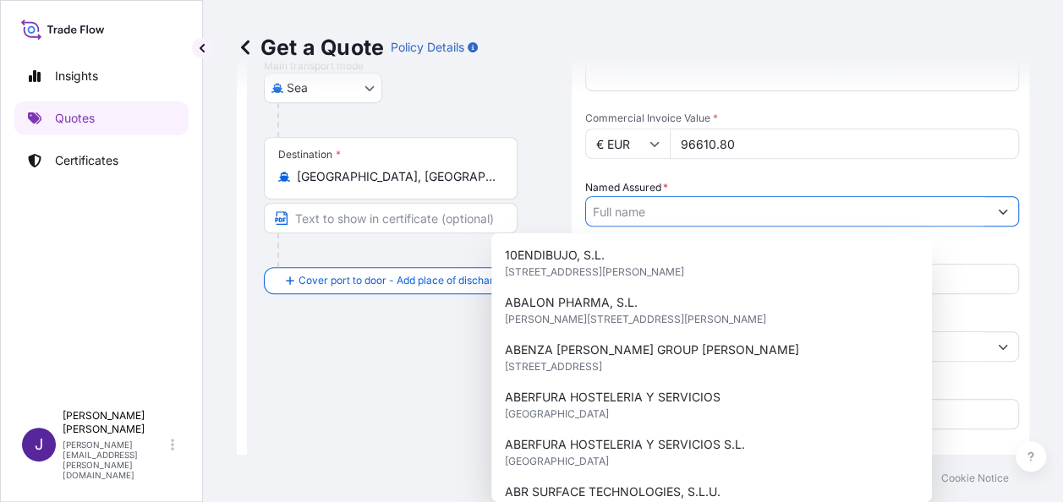
click at [673, 205] on input "Named Assured *" at bounding box center [787, 211] width 402 height 30
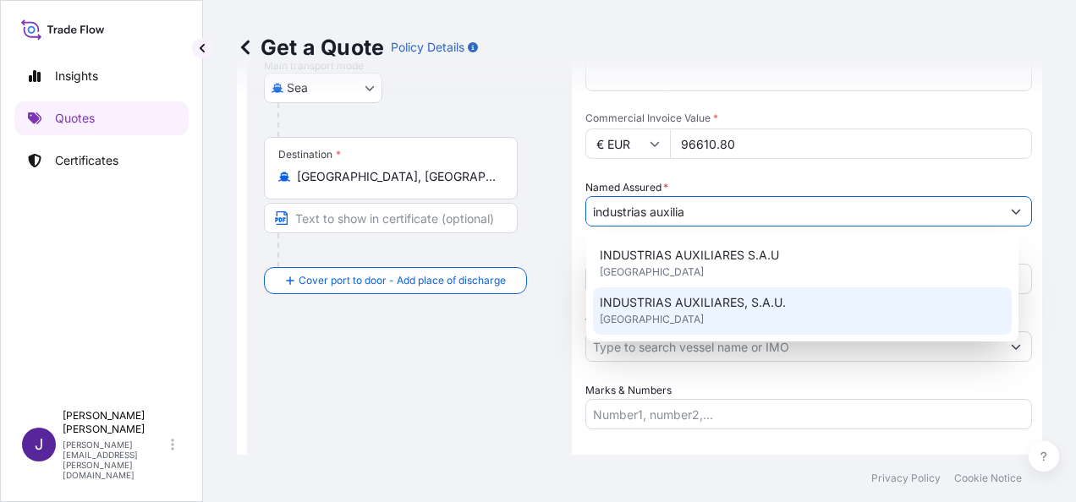
click at [694, 313] on div "INDUSTRIAS AUXILIARES S.A.U [GEOGRAPHIC_DATA] INDUSTRIAS AUXILIARES, S.A.U. [GE…" at bounding box center [802, 287] width 419 height 95
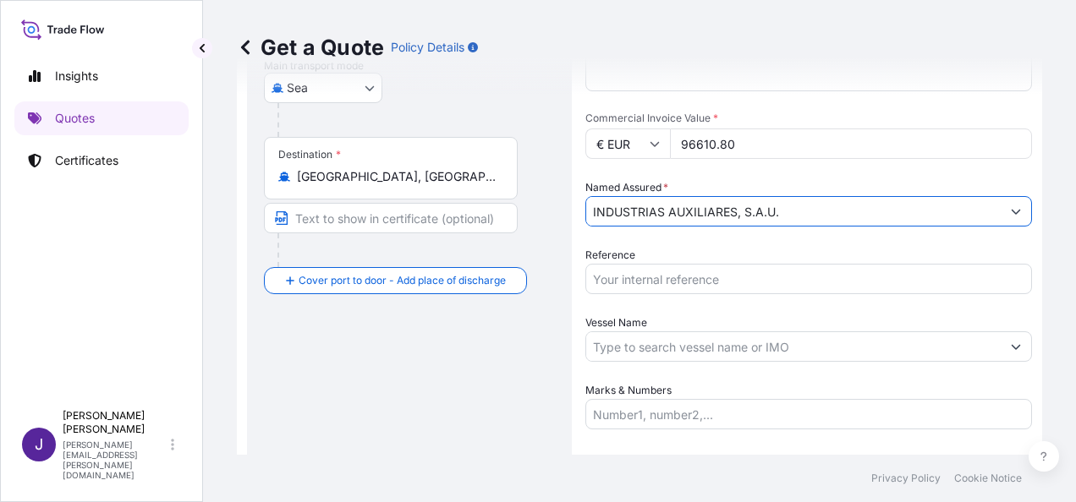
type input "INDUSTRIAS AUXILIARES, S.A.U."
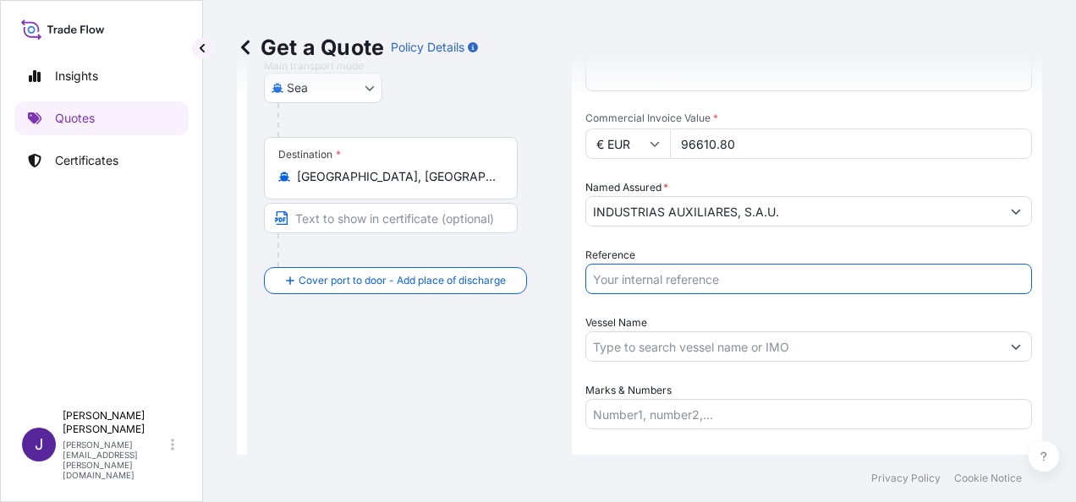
click at [692, 283] on input "Reference" at bounding box center [808, 279] width 447 height 30
type input "57633"
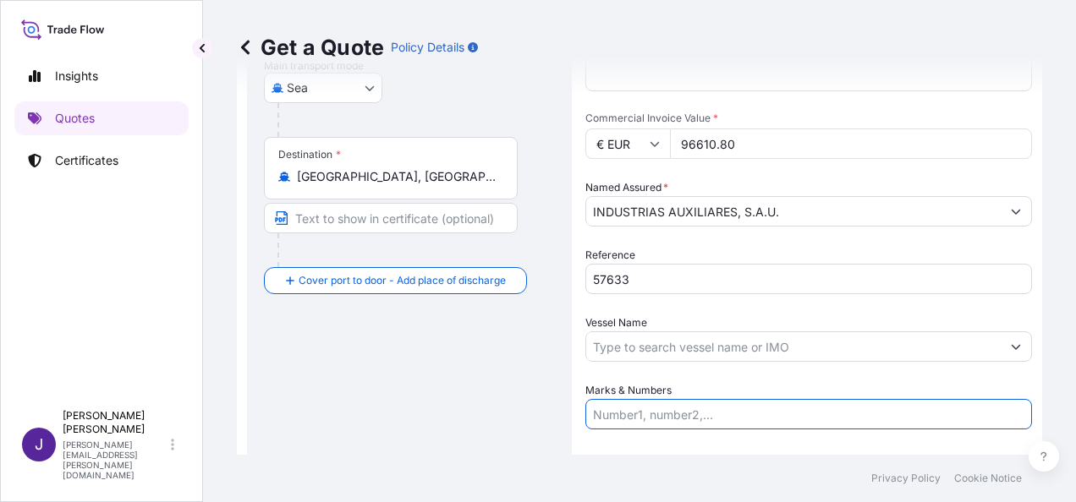
click at [725, 409] on input "Marks & Numbers" at bounding box center [808, 414] width 447 height 30
paste input "24 PALLETS FITTINGS 9.099 KGS"
type input "24 PALLETS FITTINGS 9.099 KGS"
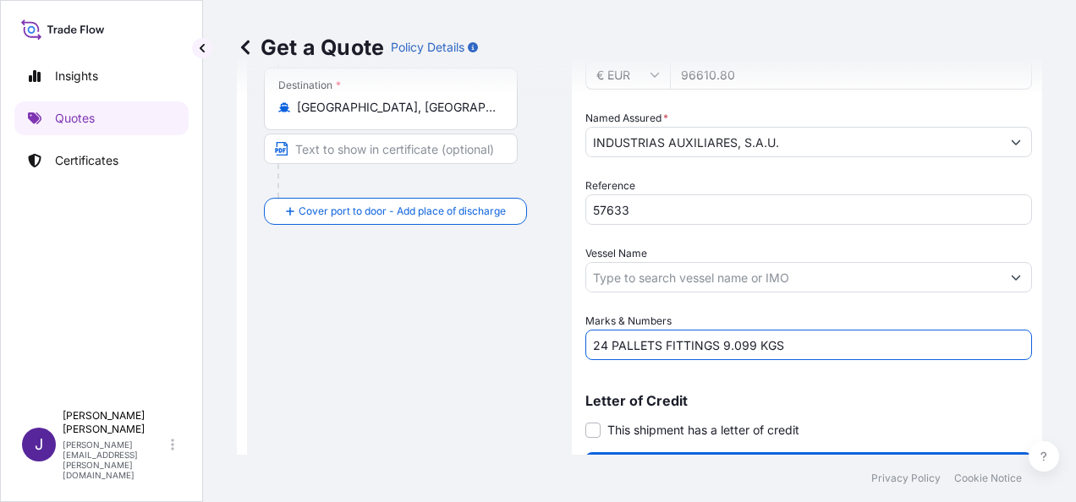
scroll to position [408, 0]
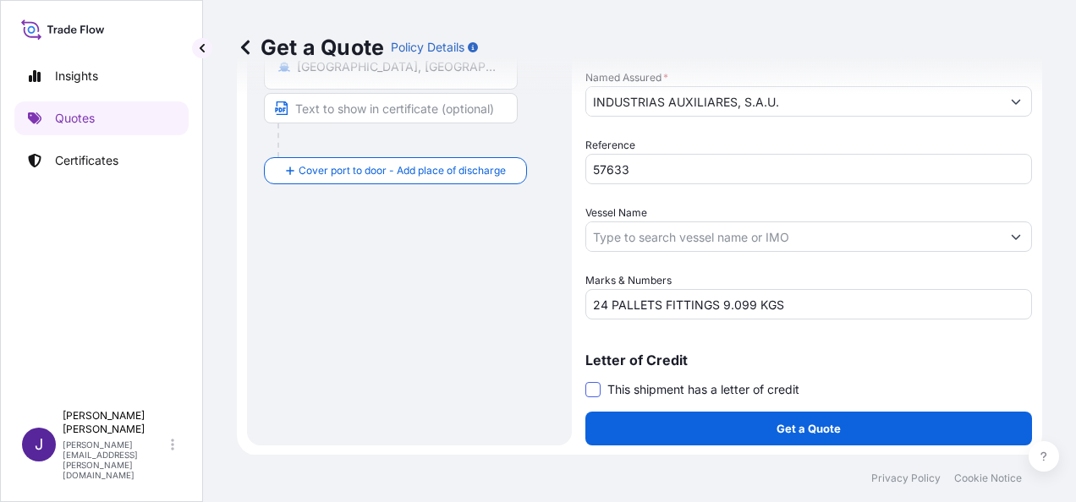
click at [595, 388] on span at bounding box center [592, 389] width 15 height 15
click at [585, 381] on input "This shipment has a letter of credit" at bounding box center [585, 381] width 0 height 0
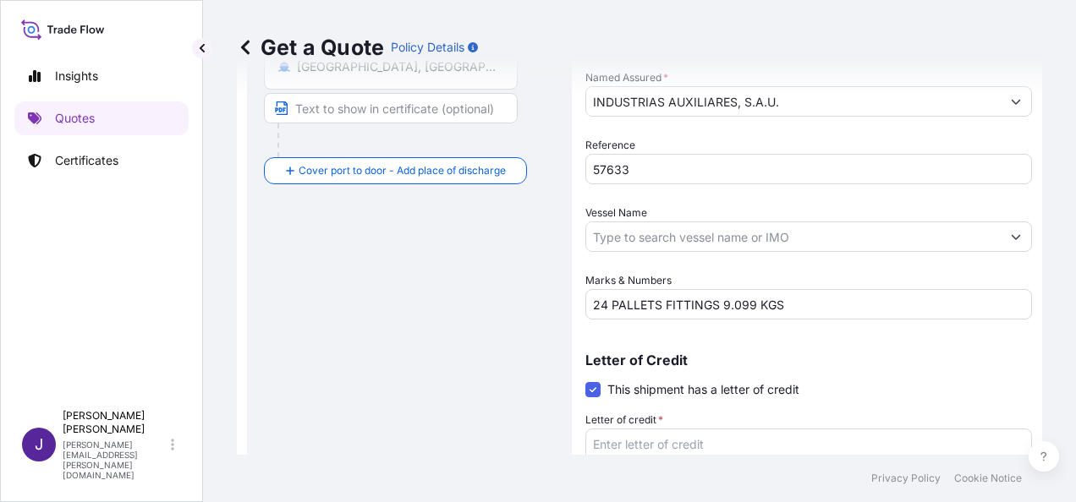
click at [650, 448] on textarea "Letter of credit *" at bounding box center [808, 469] width 447 height 81
paste textarea "FACTURA NO. VEX - 25000493"
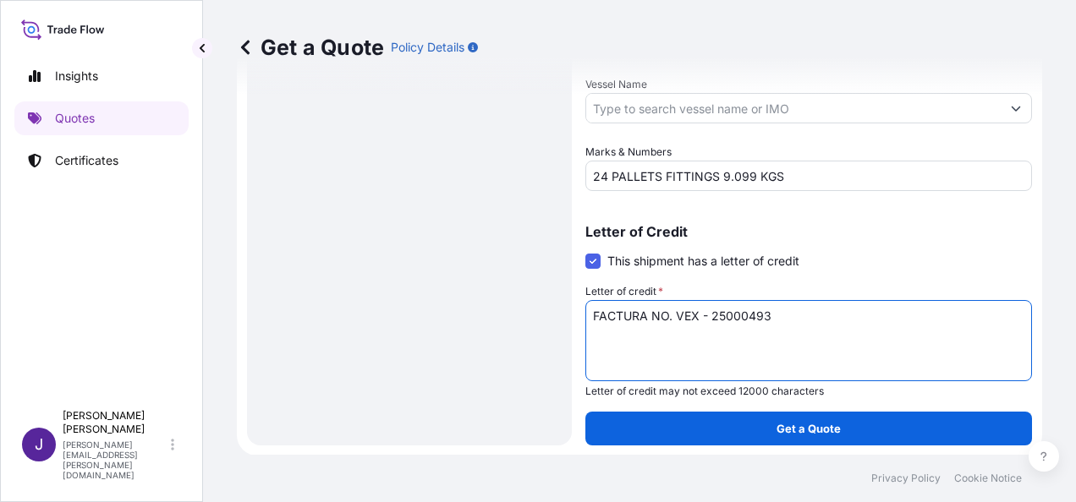
scroll to position [536, 0]
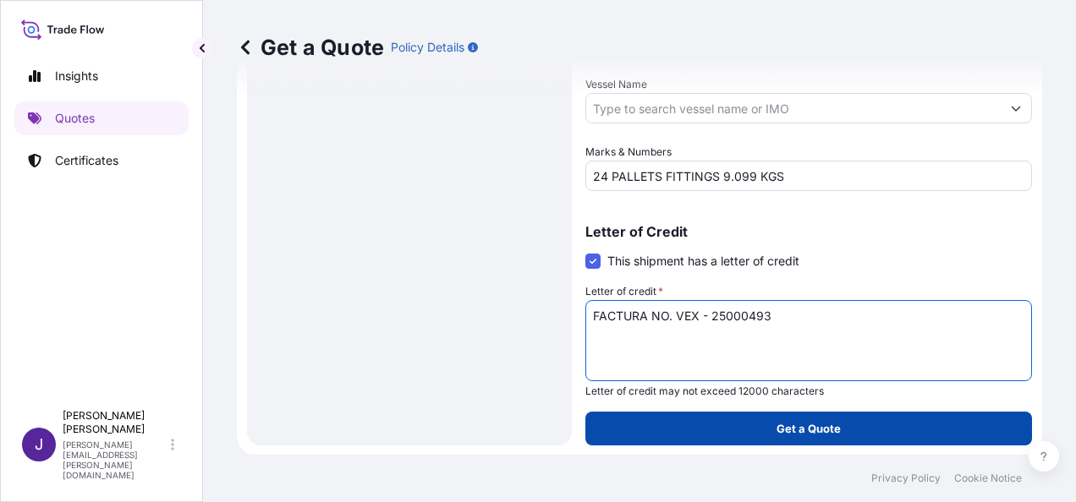
type textarea "FACTURA NO. VEX - 25000493"
click at [848, 429] on button "Get a Quote" at bounding box center [808, 429] width 447 height 34
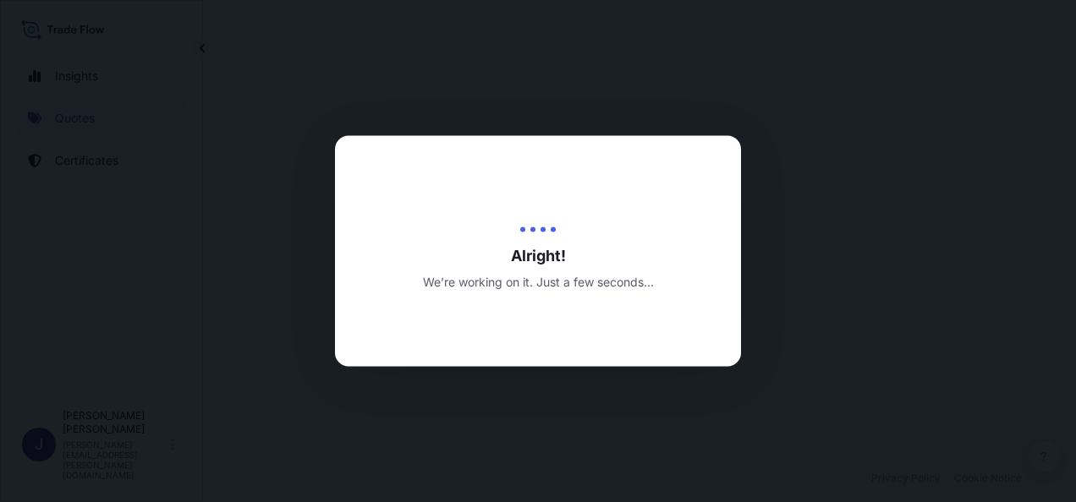
select select "Sea"
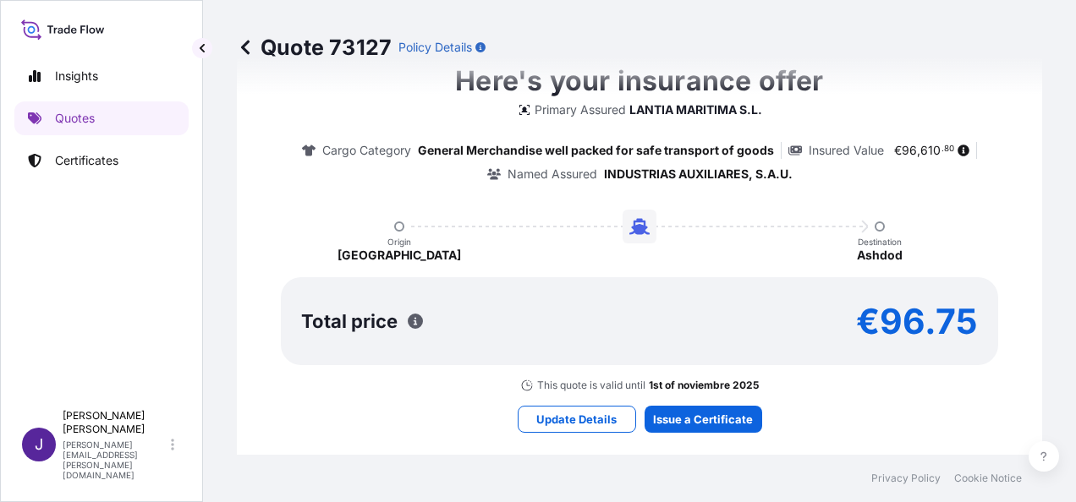
scroll to position [1431, 0]
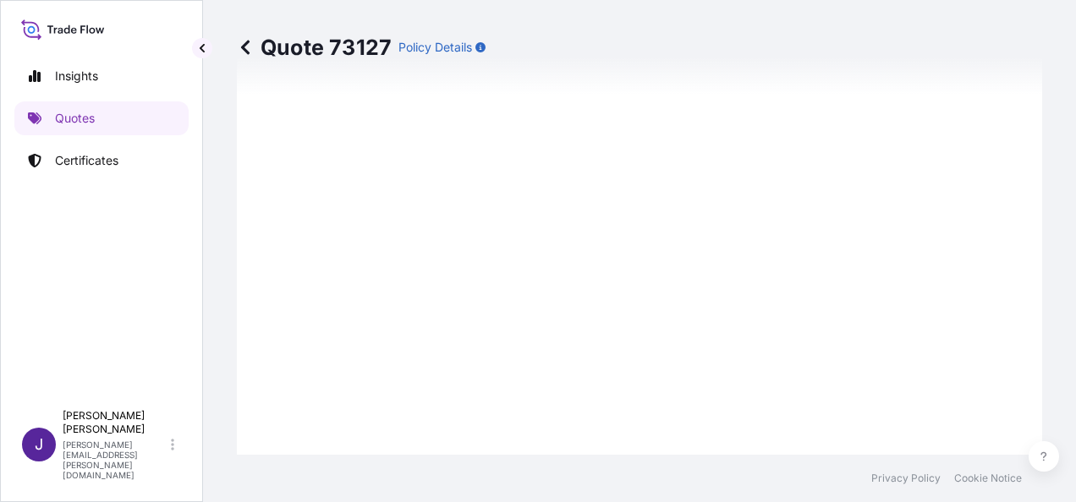
type input "[DATE]"
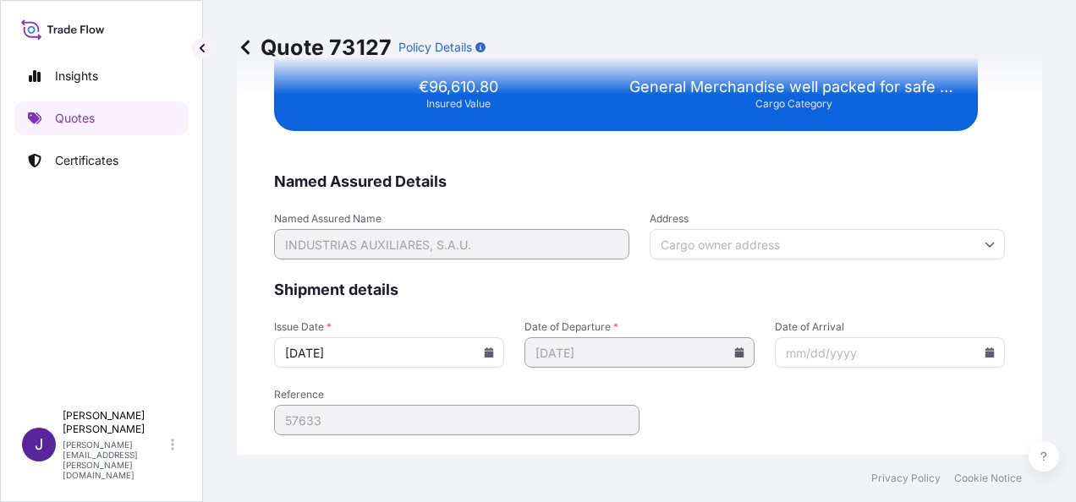
scroll to position [3454, 0]
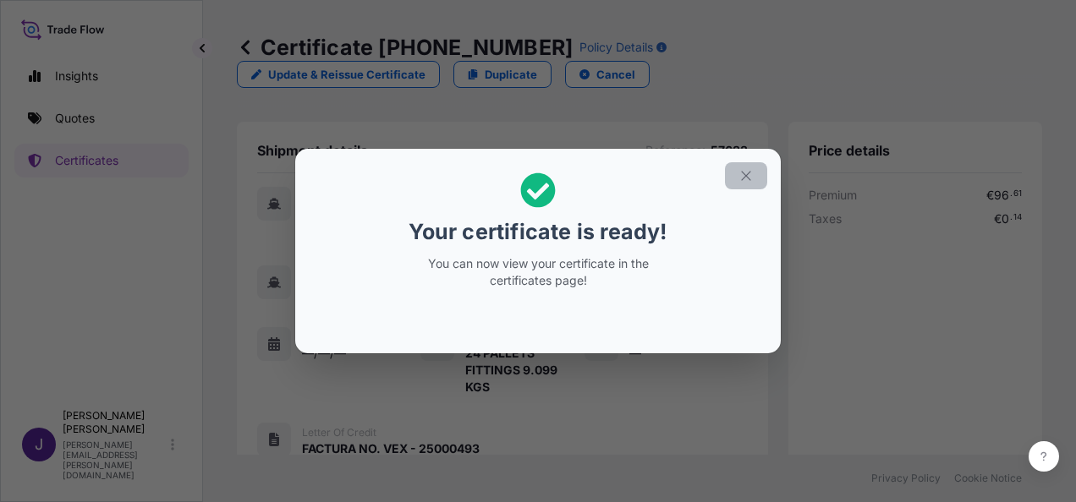
click at [748, 173] on icon "button" at bounding box center [745, 175] width 15 height 15
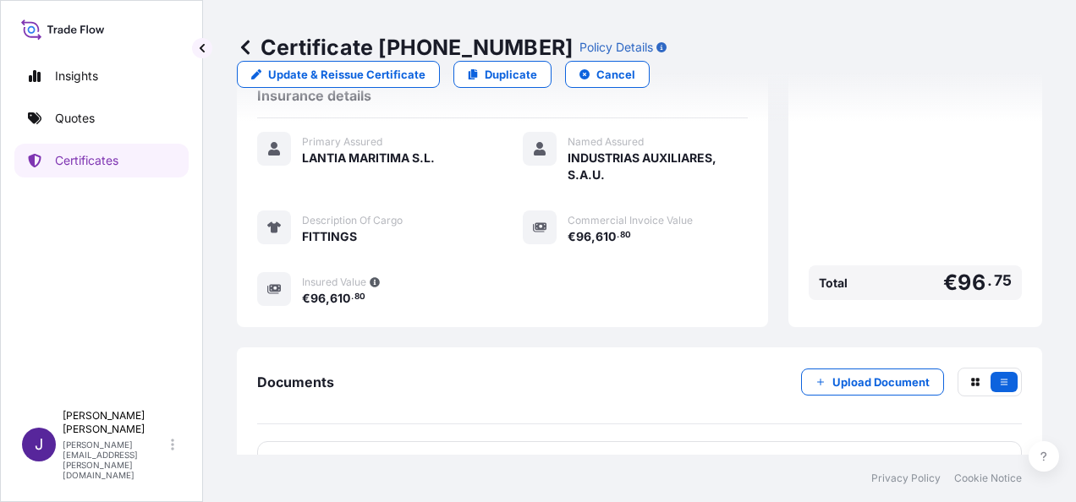
scroll to position [435, 0]
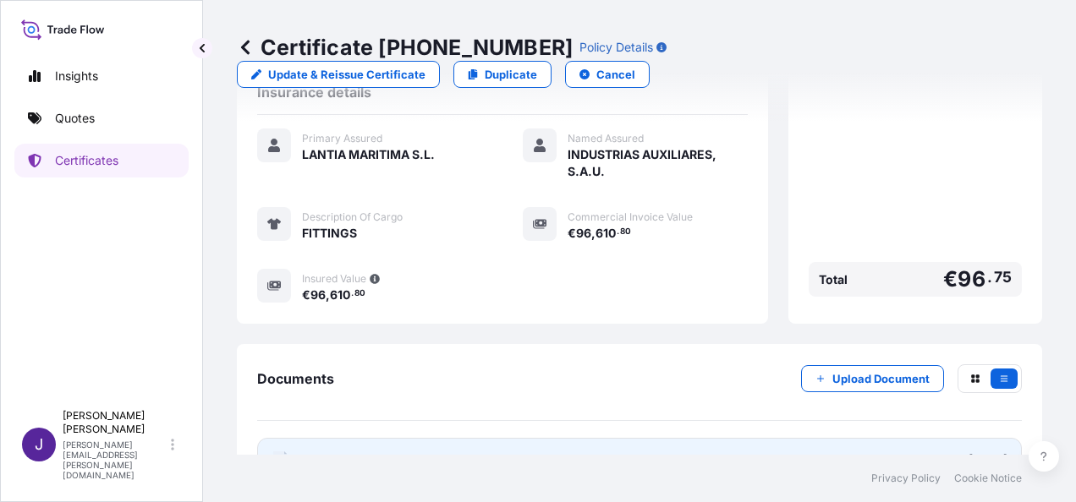
click at [574, 438] on link "PDF Certificate [DATE]" at bounding box center [639, 460] width 765 height 44
